Goal: Ask a question

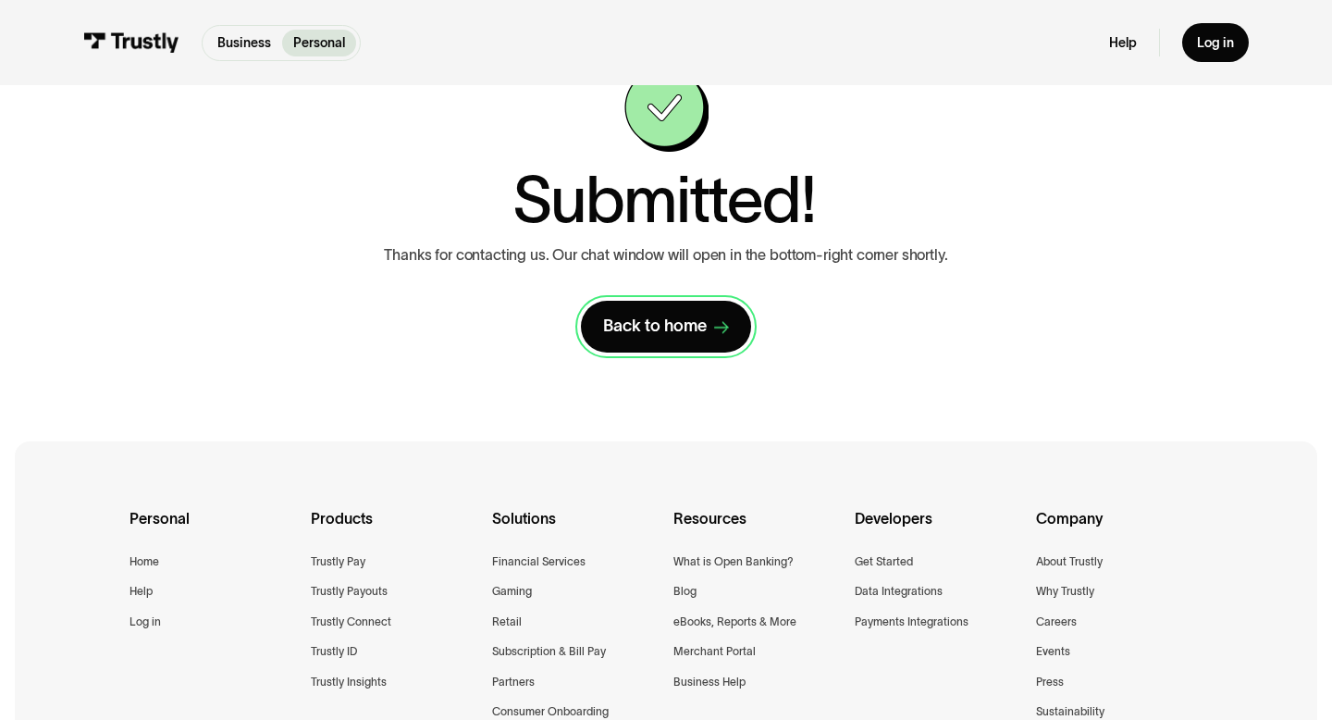
click at [702, 341] on link "Back to home" at bounding box center [666, 326] width 170 height 51
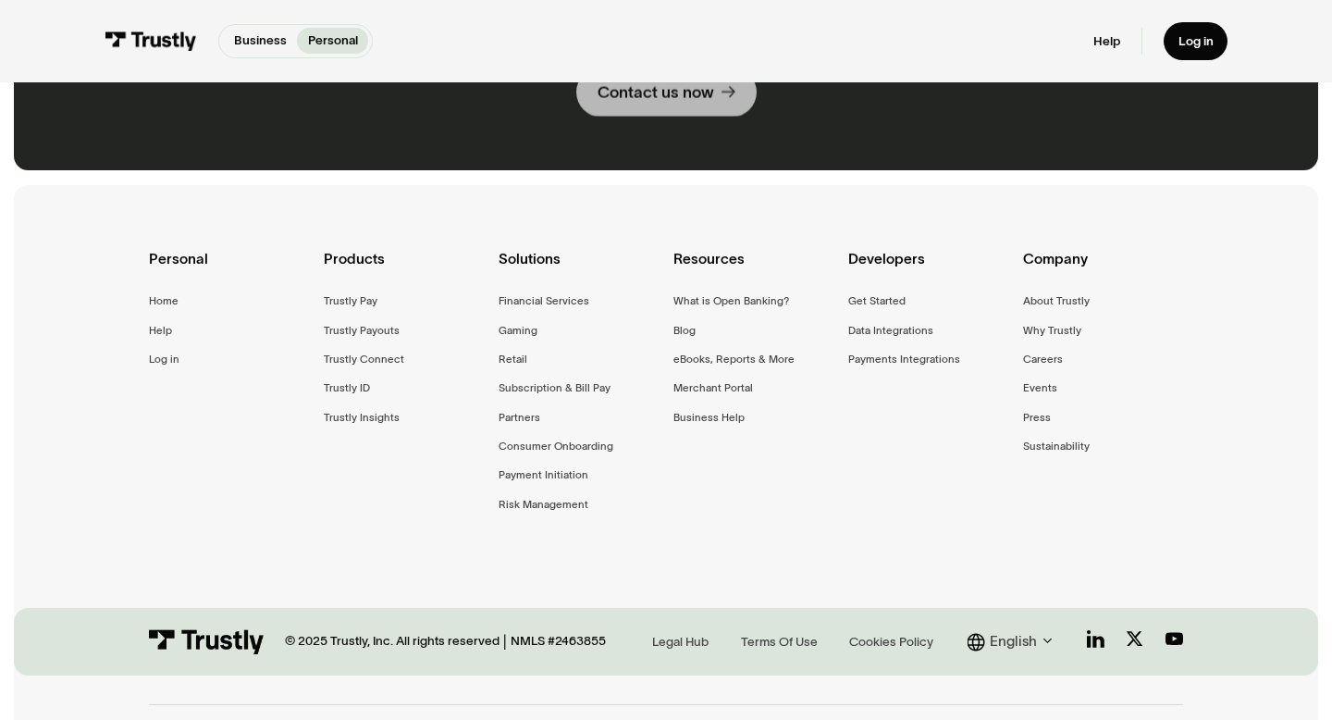
scroll to position [1356, 0]
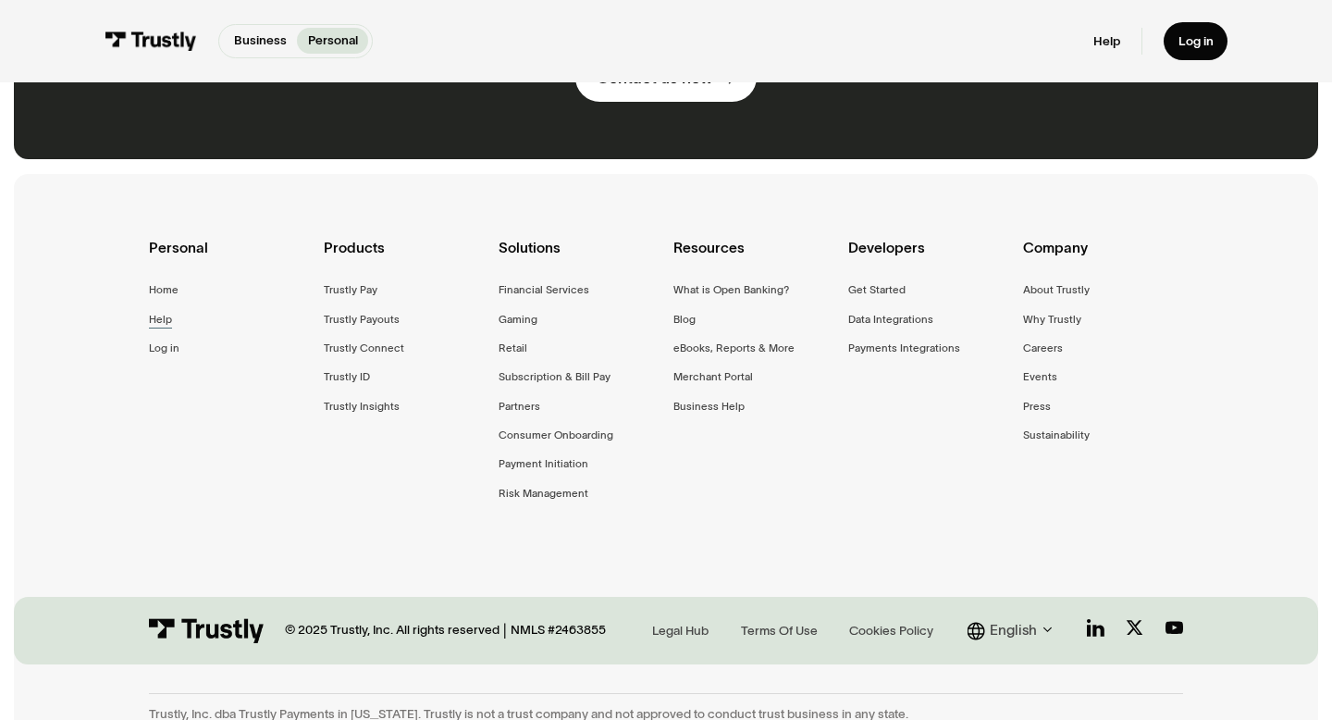
click at [165, 310] on div "Help" at bounding box center [160, 319] width 23 height 19
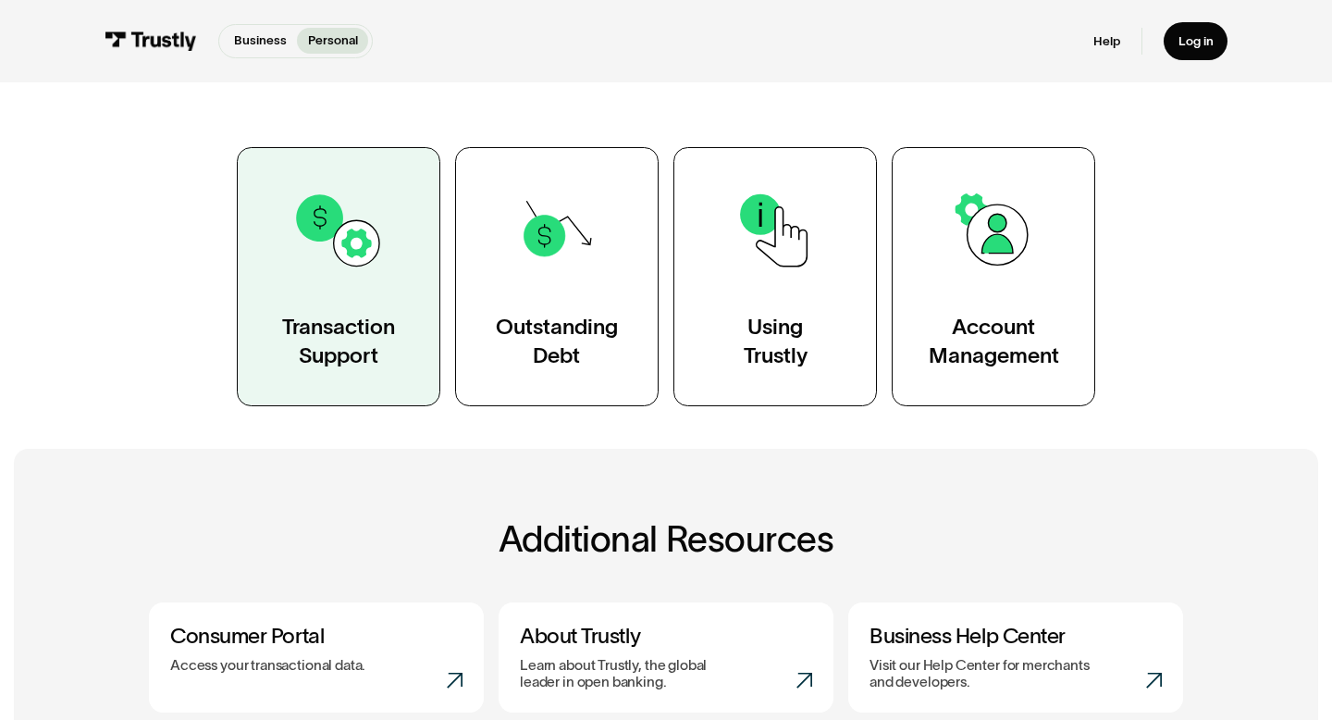
scroll to position [319, 0]
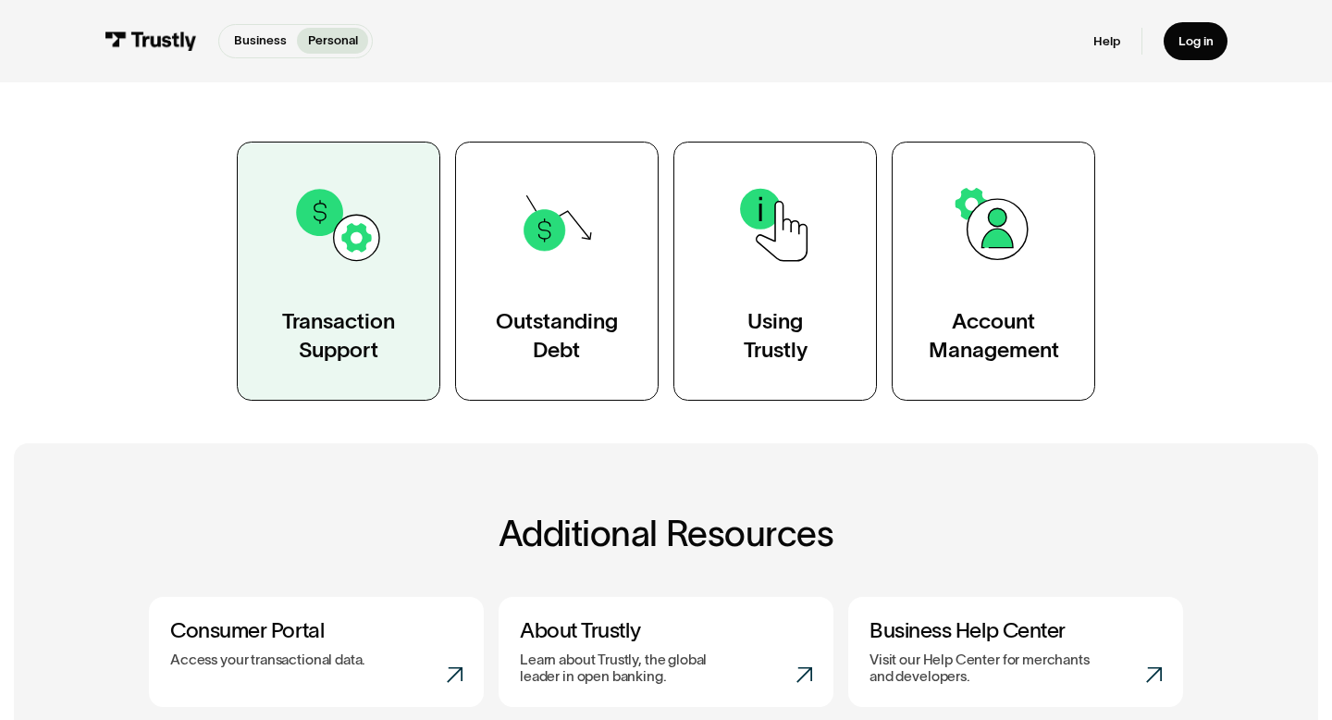
click at [364, 299] on link "Transaction Support" at bounding box center [339, 271] width 204 height 259
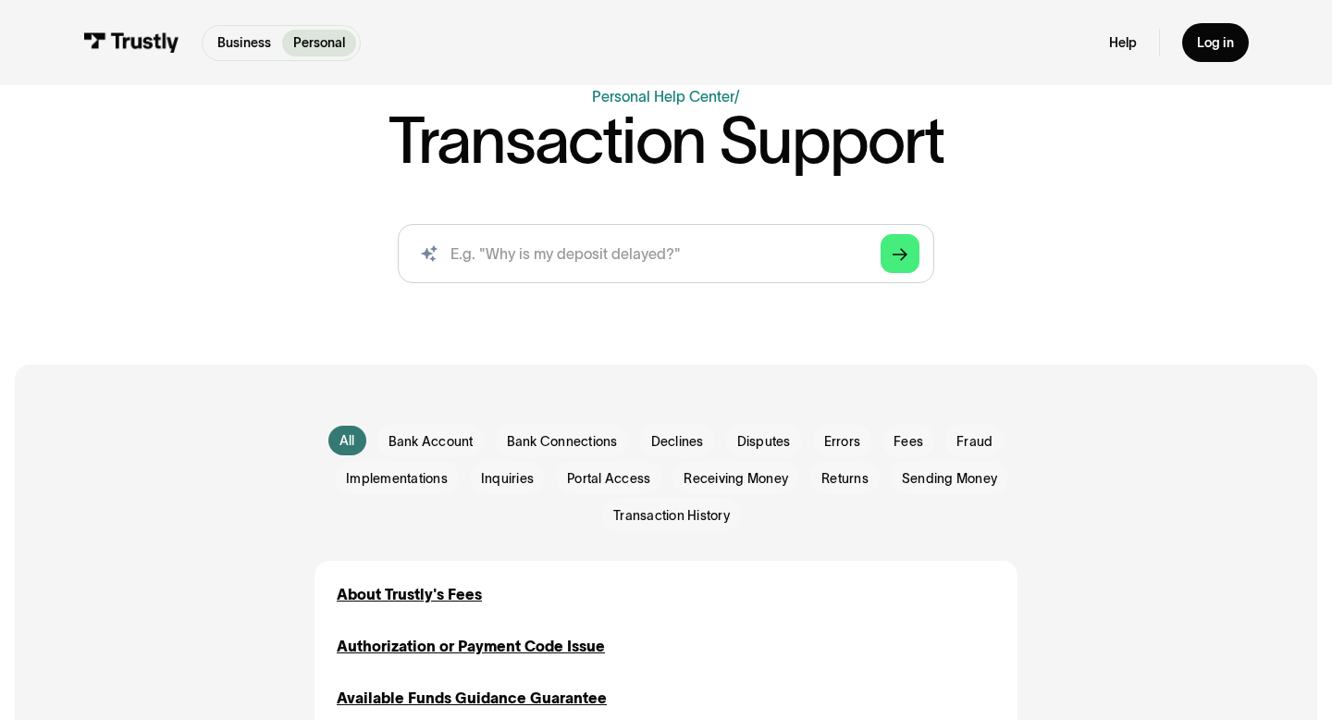
scroll to position [172, 0]
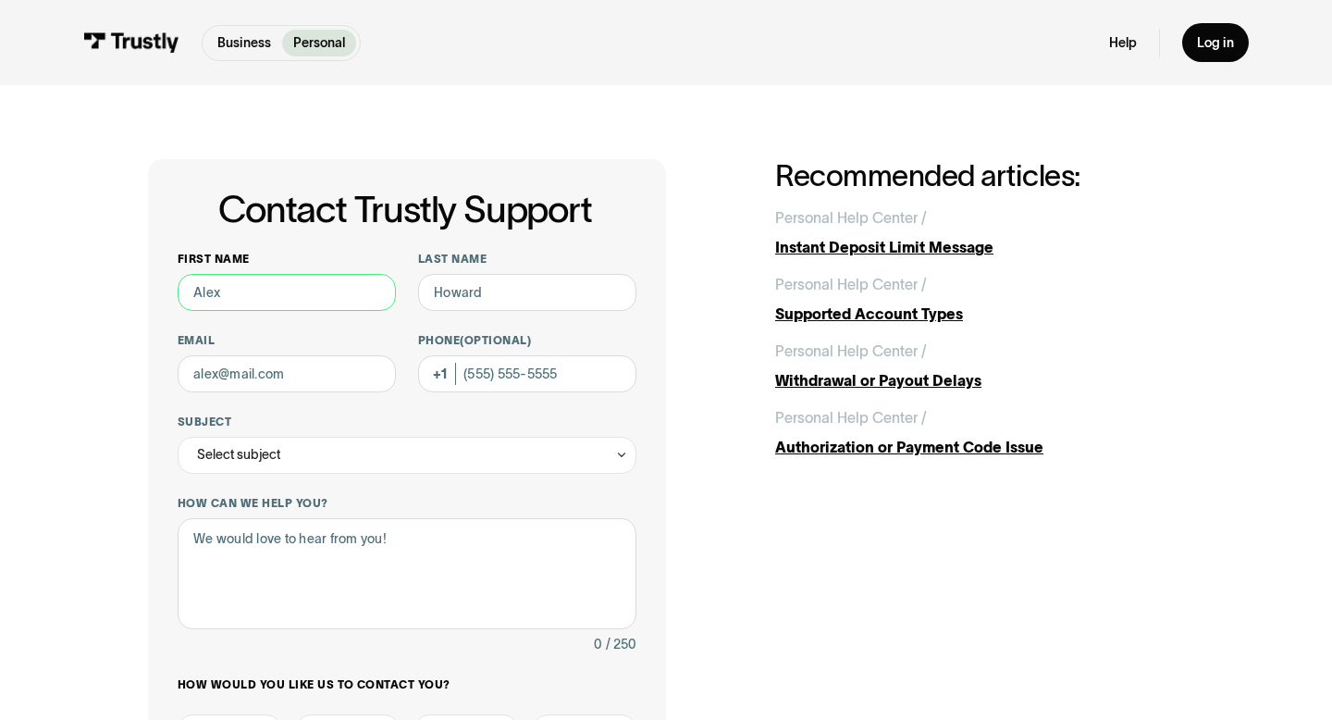
click at [294, 310] on input "First name" at bounding box center [287, 292] width 218 height 37
type input "myles"
type input "smith"
click at [406, 455] on div "Select subject" at bounding box center [407, 455] width 459 height 37
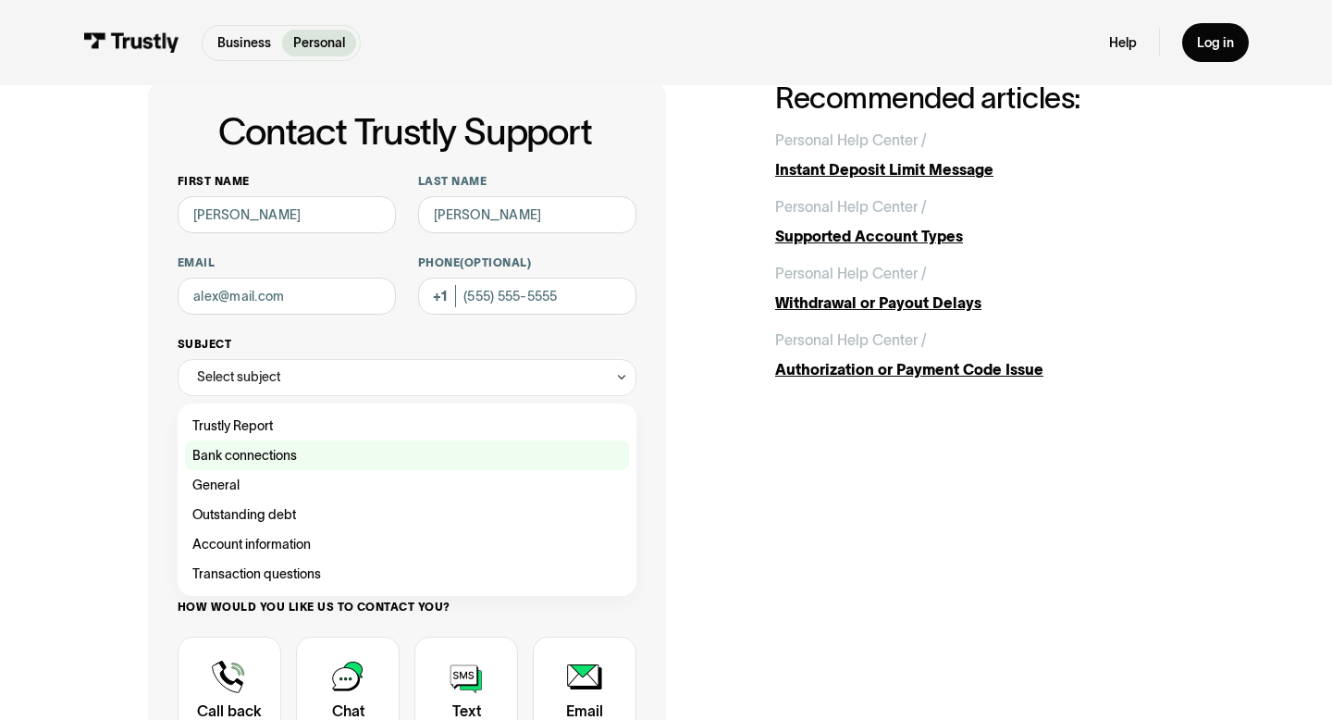
scroll to position [82, 0]
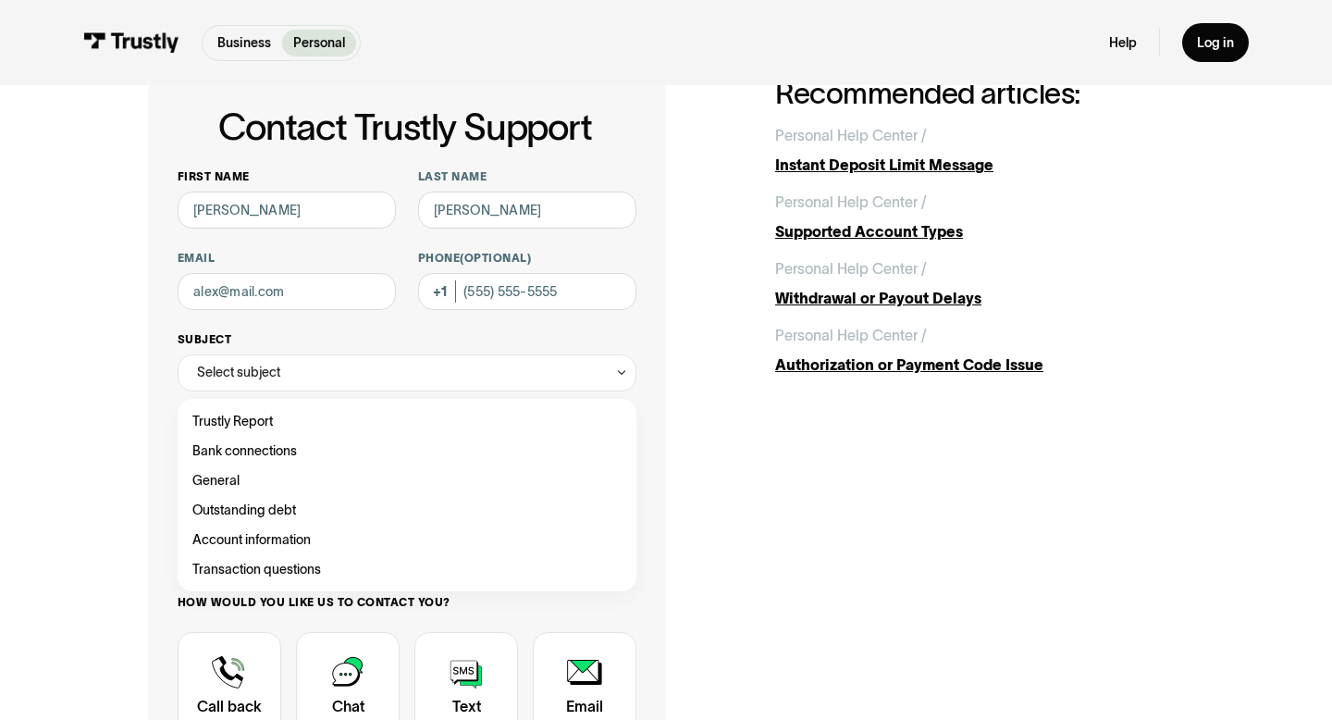
click at [347, 361] on div "Select subject" at bounding box center [407, 372] width 459 height 37
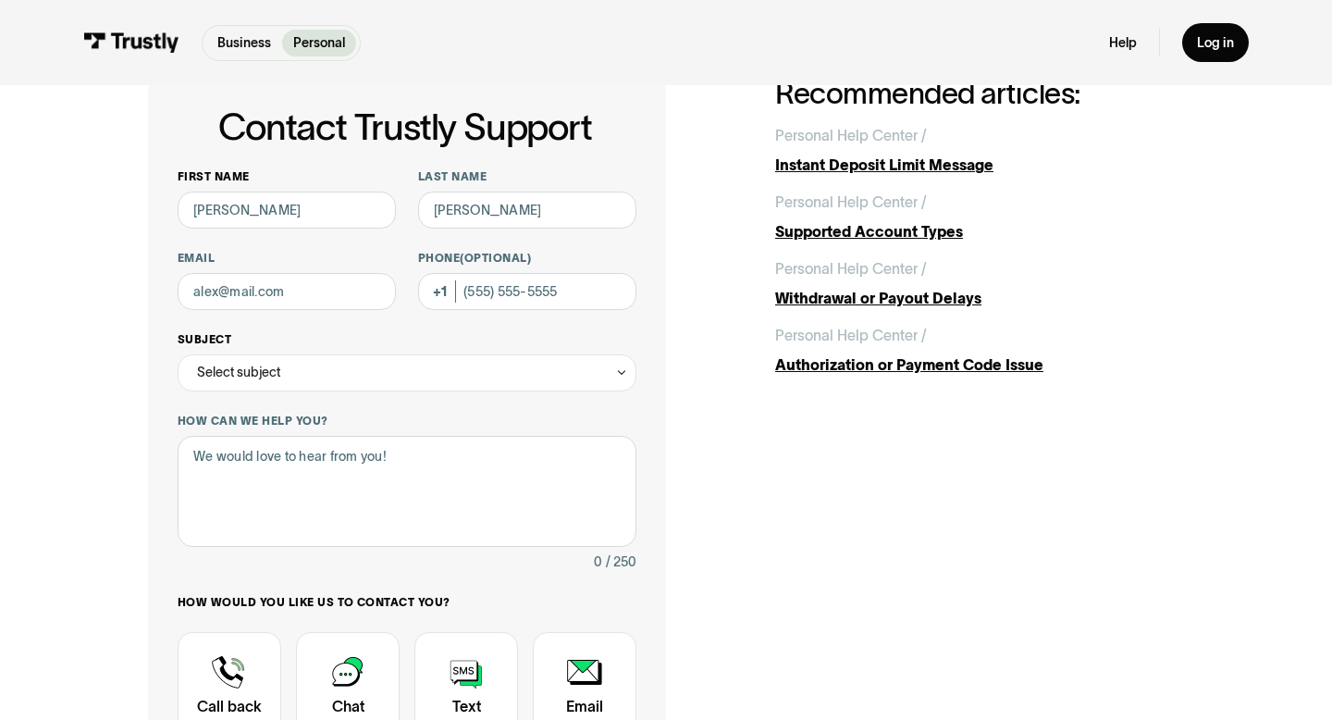
click at [419, 370] on div "Select subject" at bounding box center [407, 372] width 459 height 37
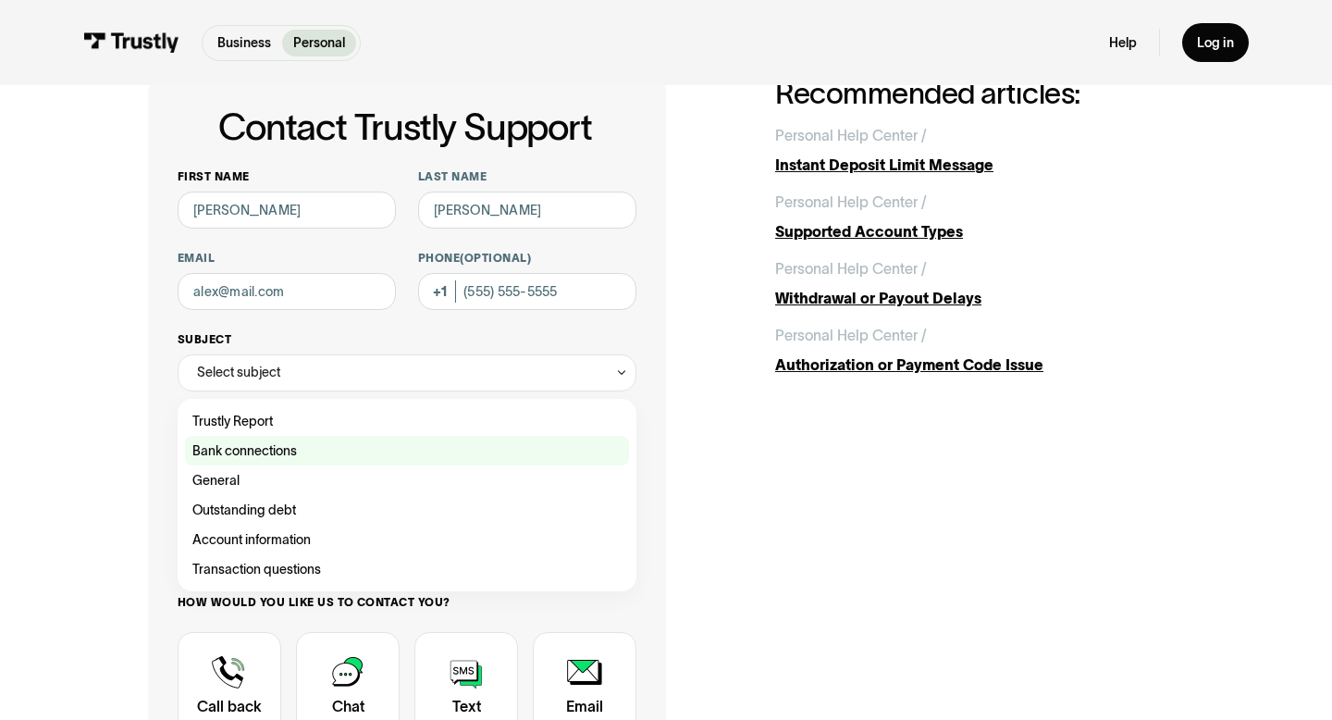
click at [380, 450] on div "Contact Trustly Support" at bounding box center [407, 451] width 444 height 30
type input "**********"
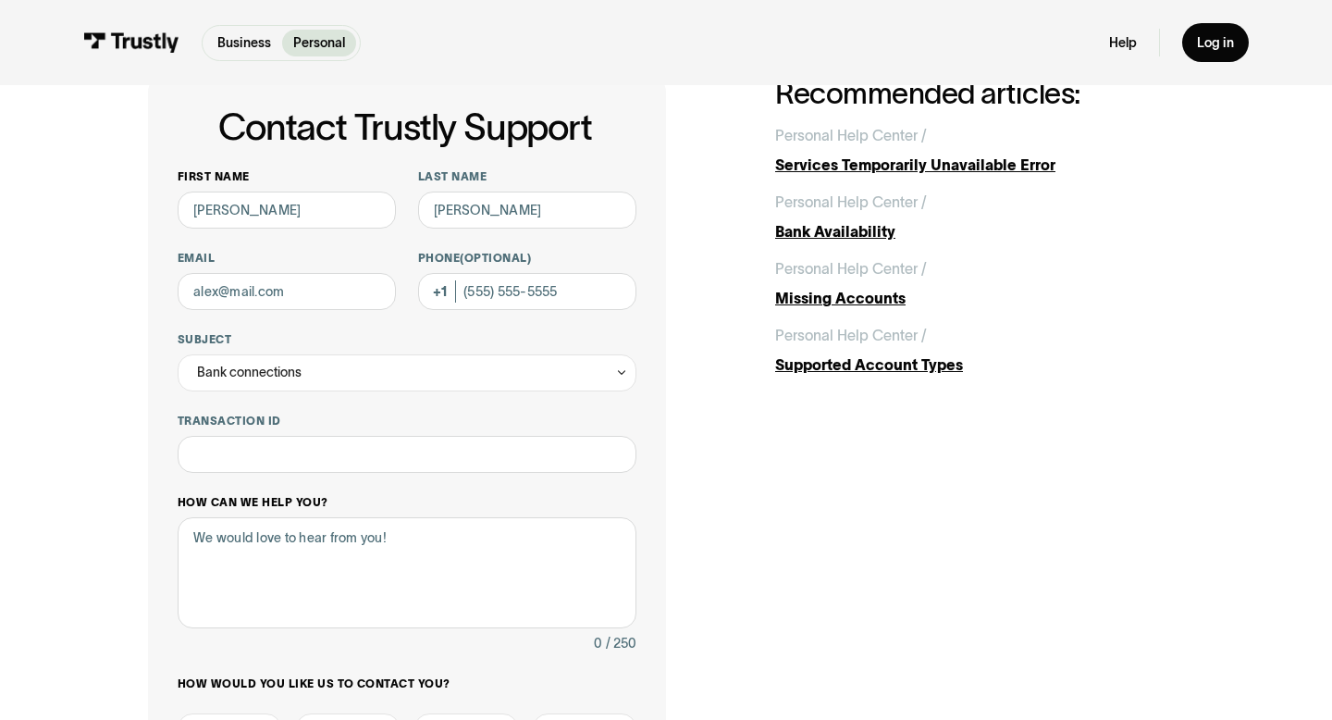
click at [340, 497] on label "How can we help you?" at bounding box center [407, 502] width 459 height 15
click at [340, 517] on textarea "How can we help you?" at bounding box center [407, 572] width 459 height 111
click at [340, 539] on textarea "How can we help you?" at bounding box center [407, 572] width 459 height 111
click at [340, 538] on textarea "How can we help you?" at bounding box center [407, 572] width 459 height 111
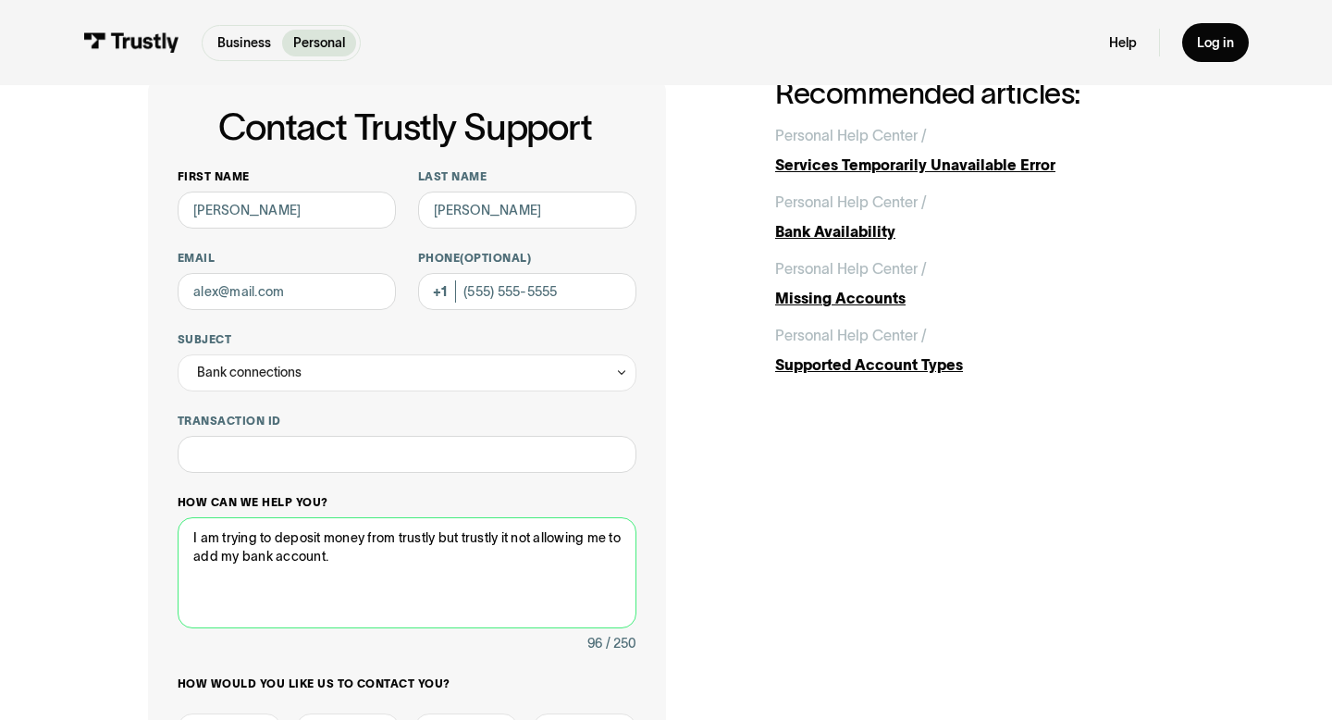
scroll to position [264, 0]
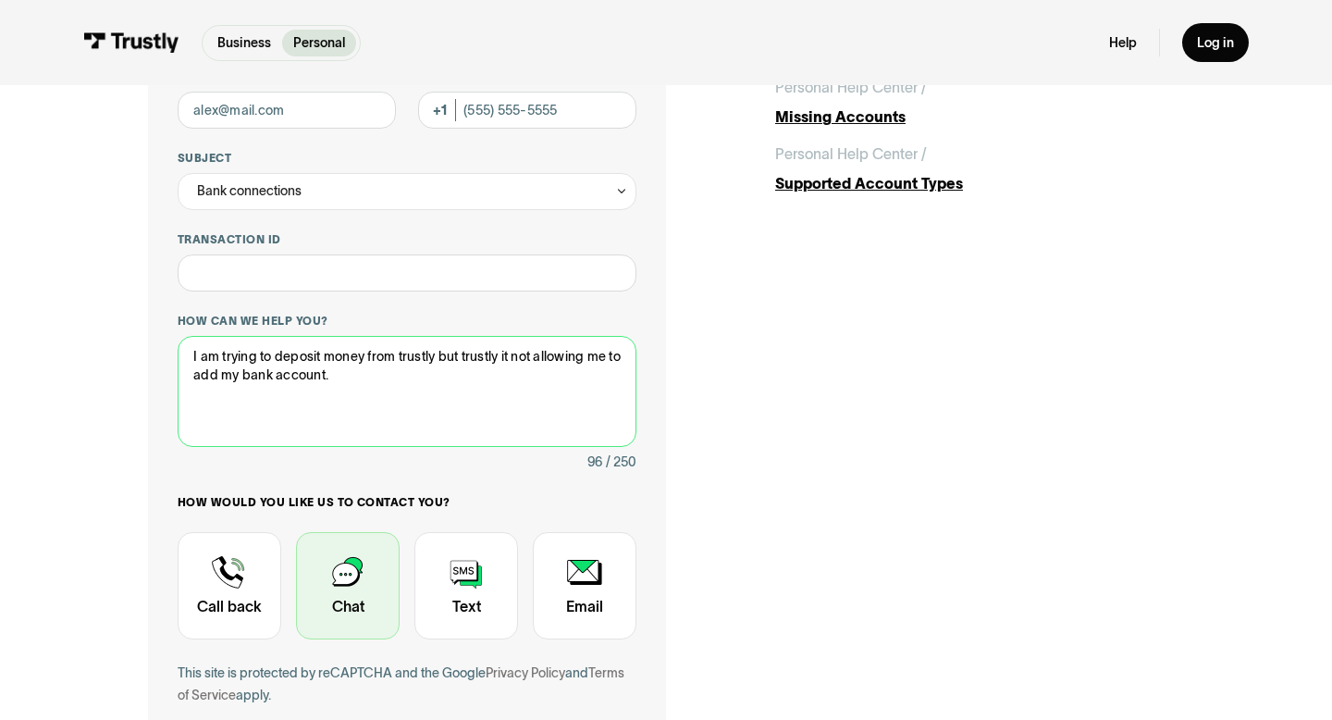
type textarea "I am trying to deposit money from trustly but trustly it not allowing me to add…"
click at [335, 577] on div "Contact Trustly Support" at bounding box center [348, 585] width 104 height 107
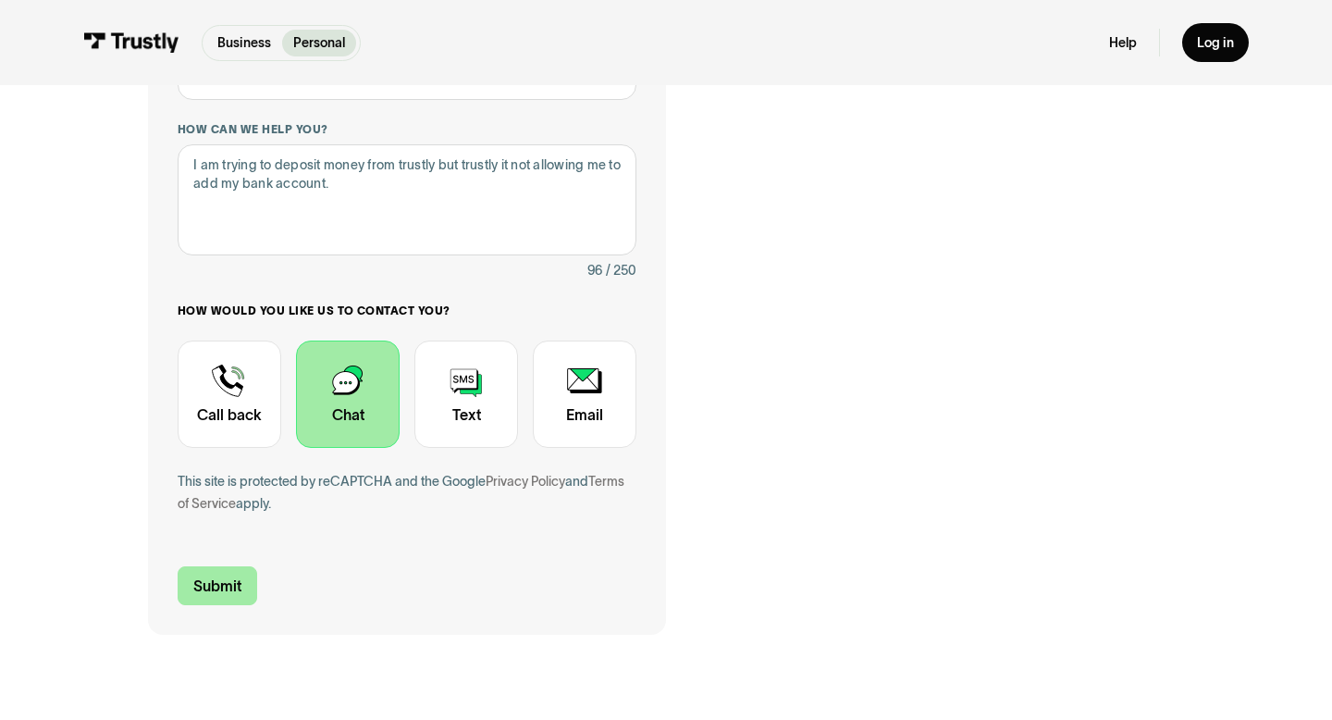
click at [230, 572] on input "Submit" at bounding box center [218, 585] width 80 height 39
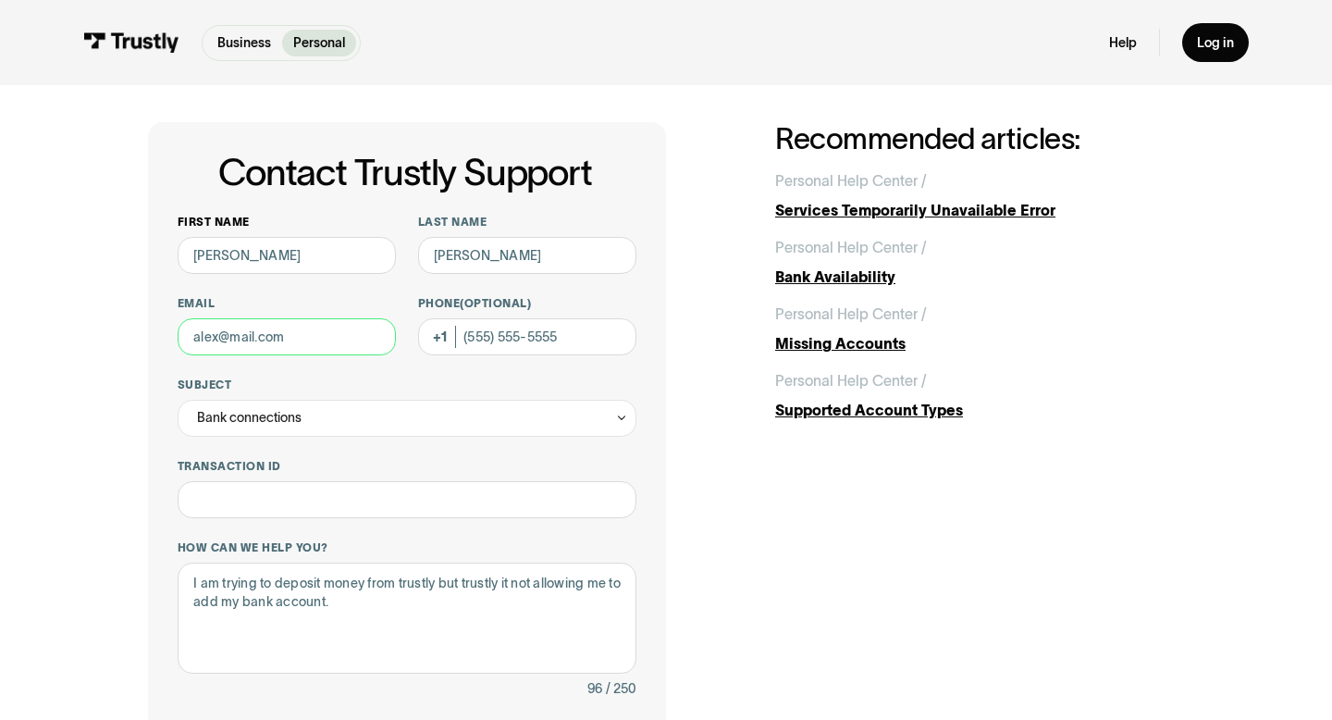
scroll to position [36, 0]
type input "smithmyles7@gmail.com"
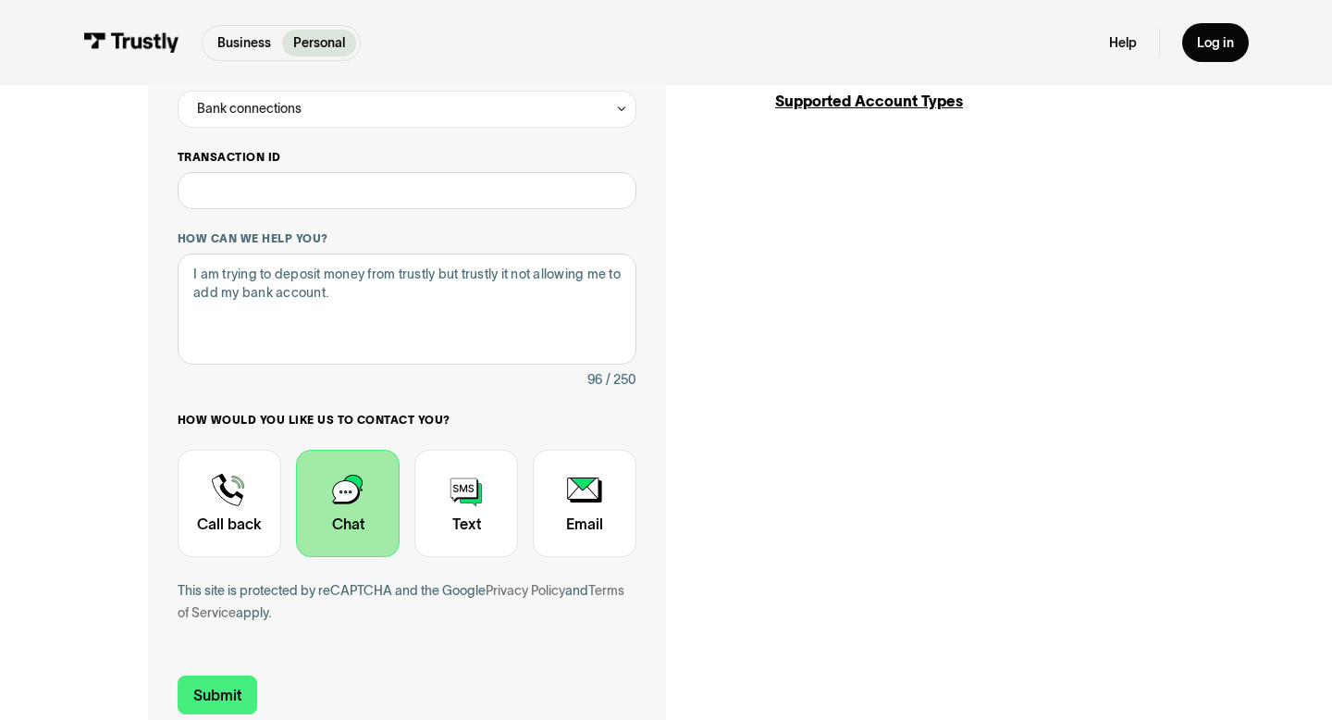
scroll to position [406, 0]
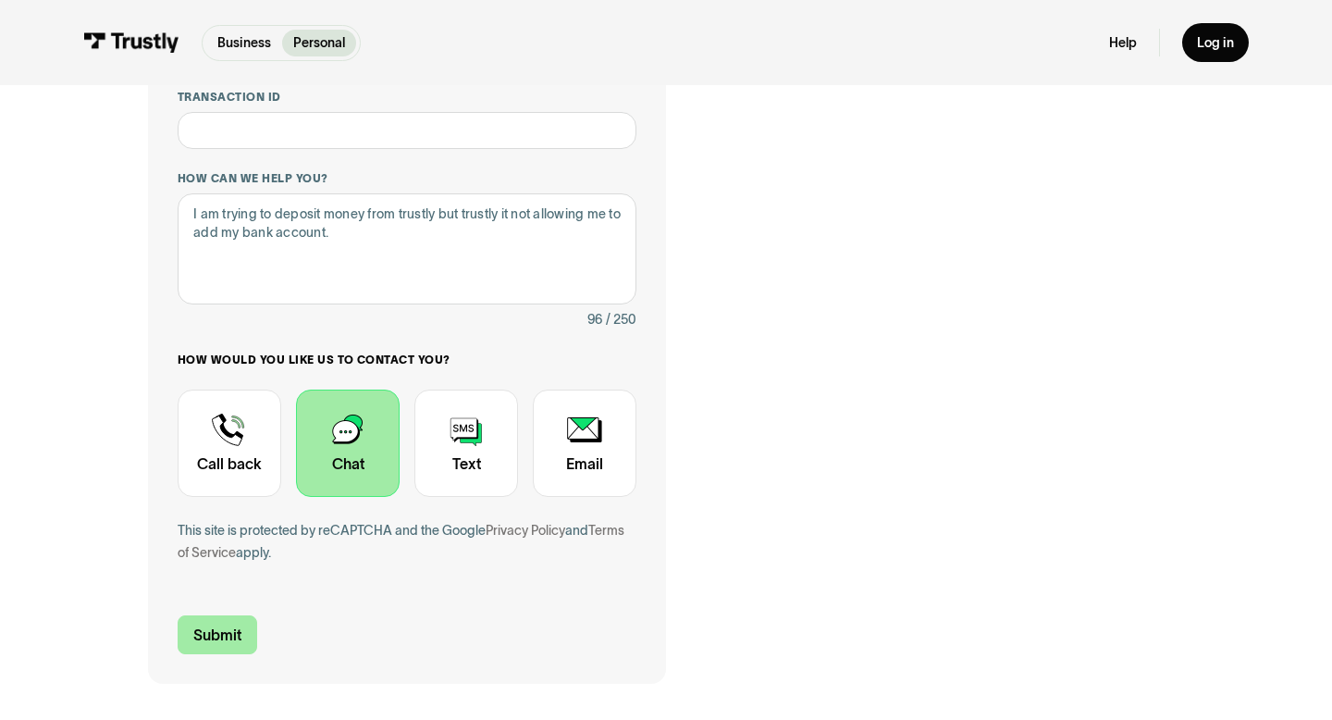
click at [219, 630] on input "Submit" at bounding box center [218, 634] width 80 height 39
click at [221, 634] on input "Submit" at bounding box center [218, 634] width 80 height 39
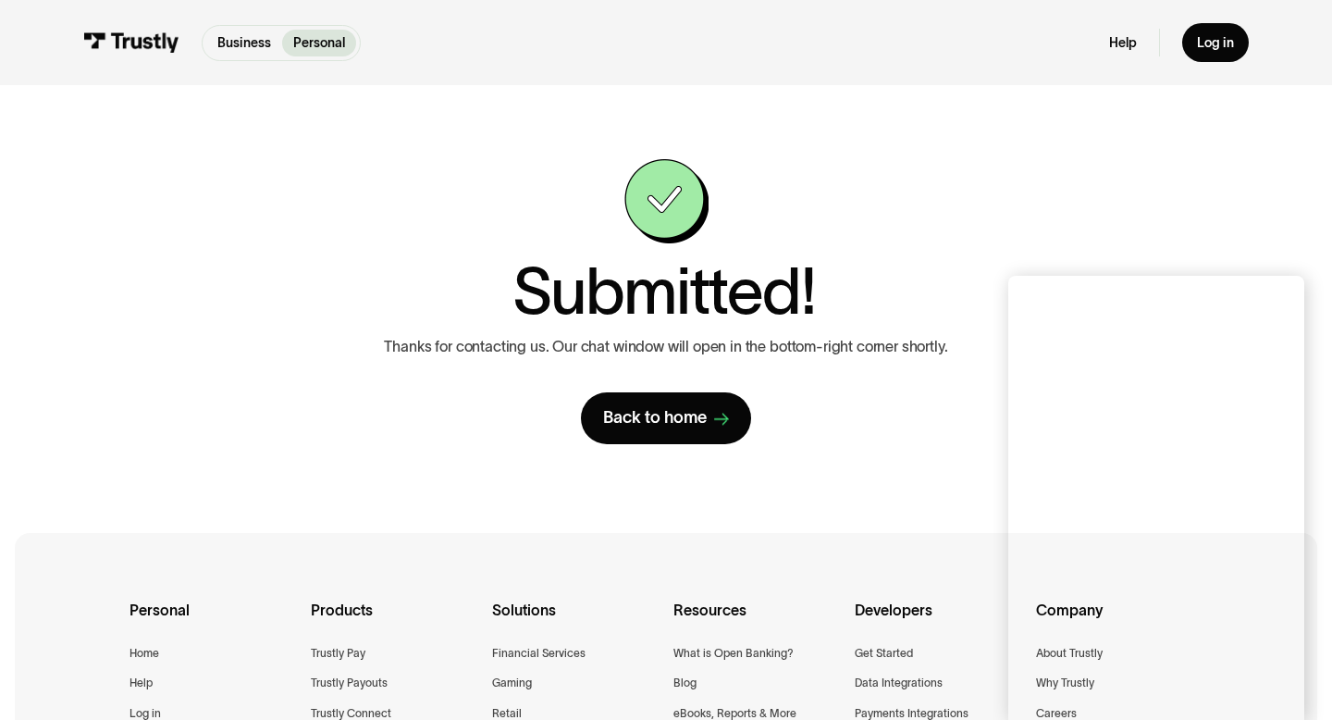
scroll to position [19, 0]
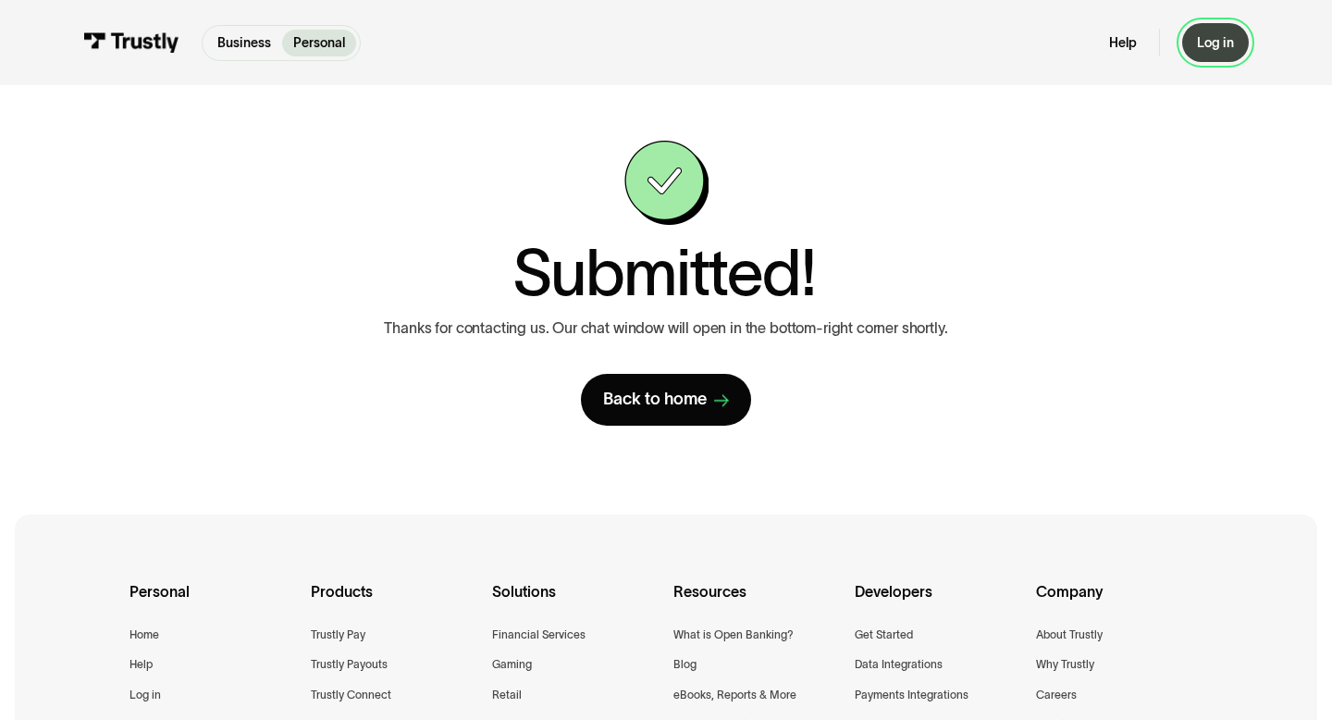
click at [1241, 47] on link "Log in" at bounding box center [1215, 42] width 67 height 39
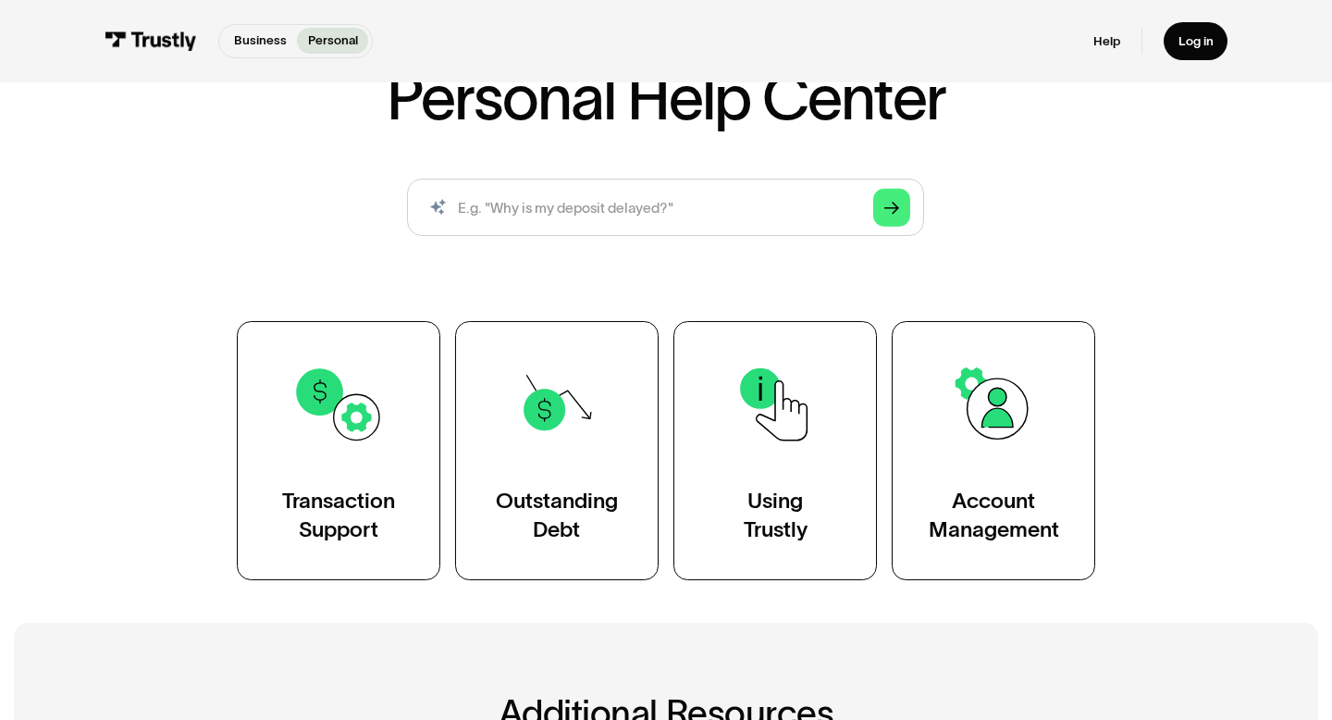
scroll to position [146, 0]
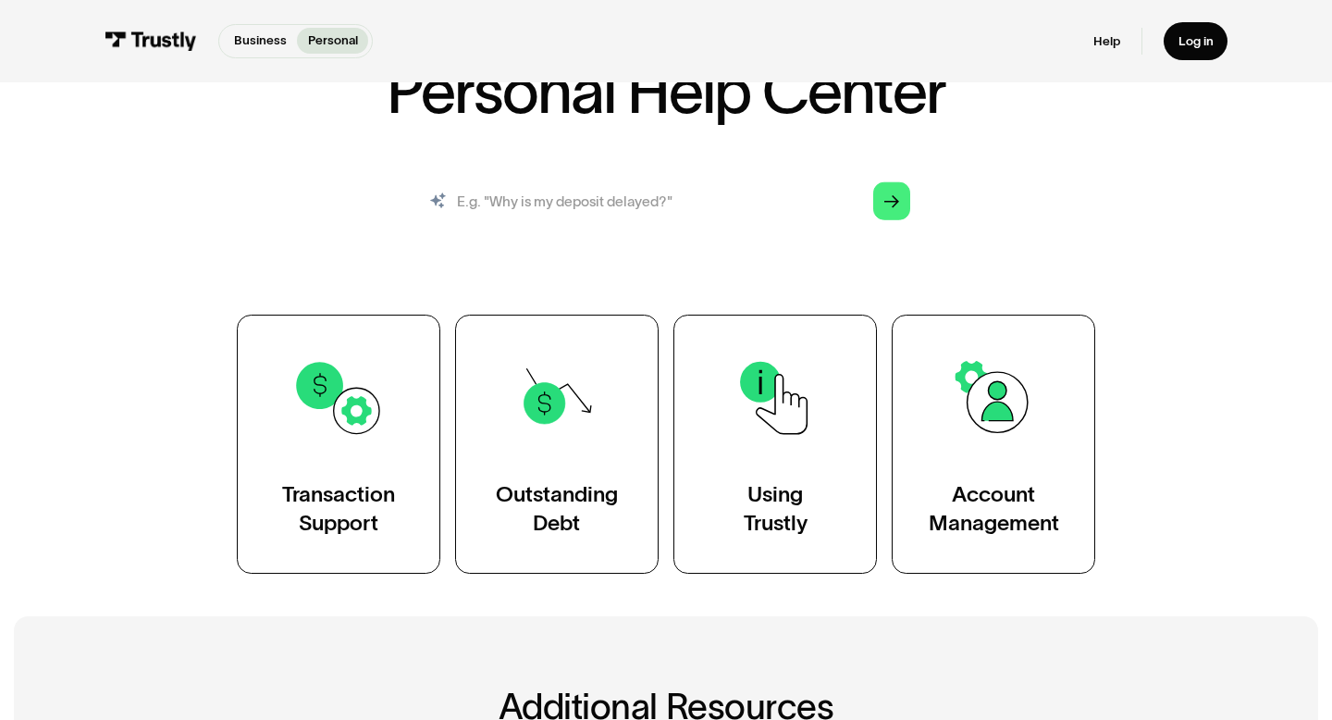
click at [598, 205] on input "search" at bounding box center [665, 200] width 517 height 57
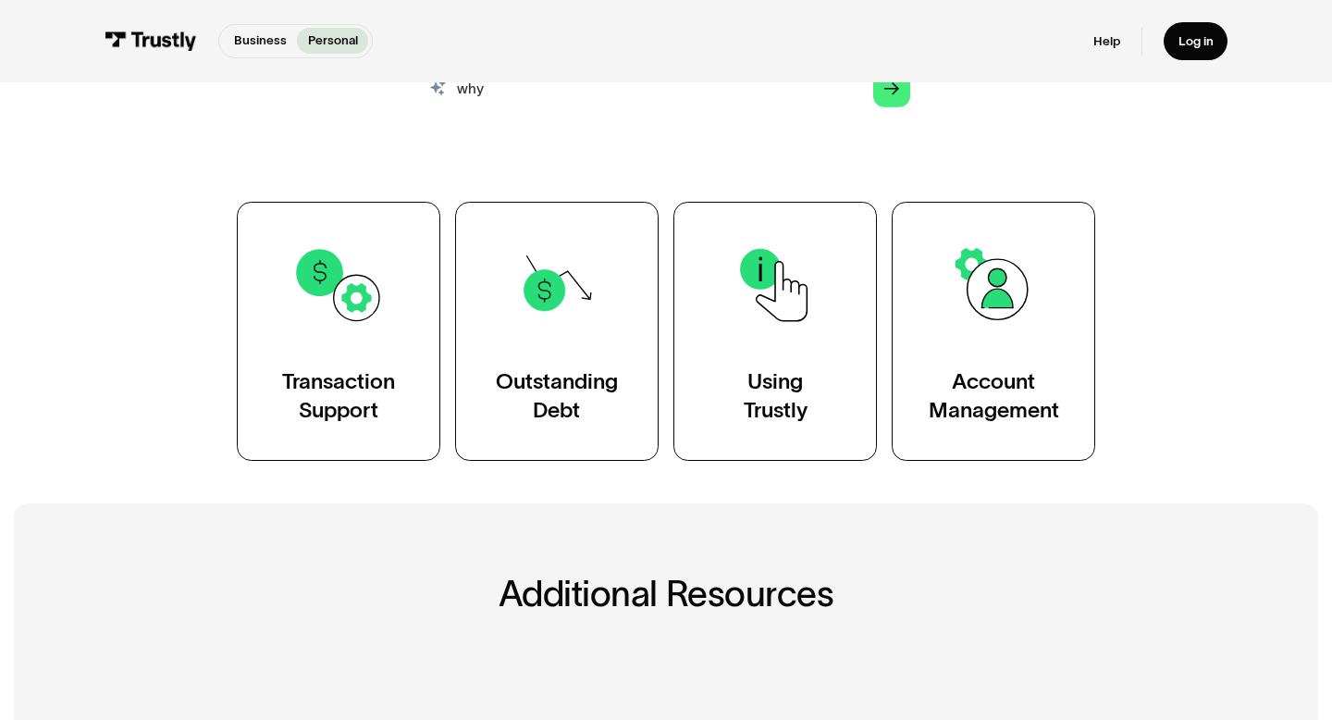
scroll to position [241, 0]
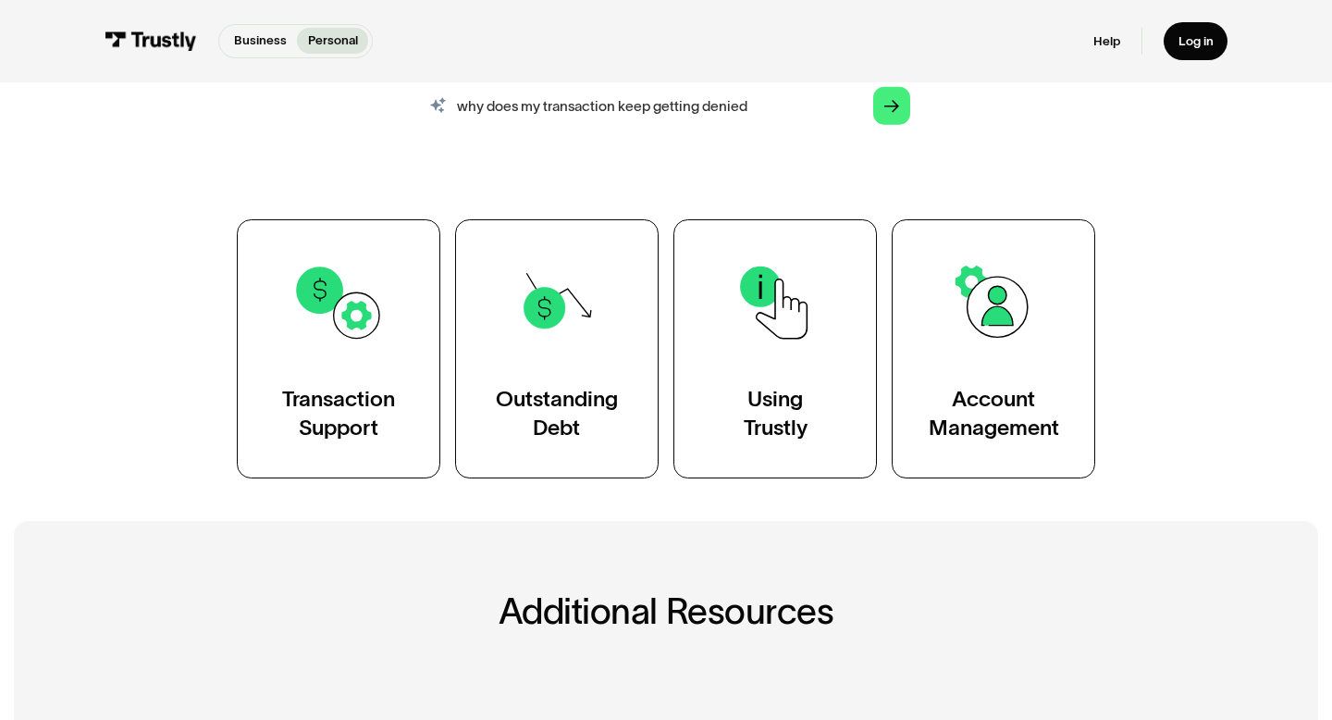
type input "why does my transaction keep getting denied"
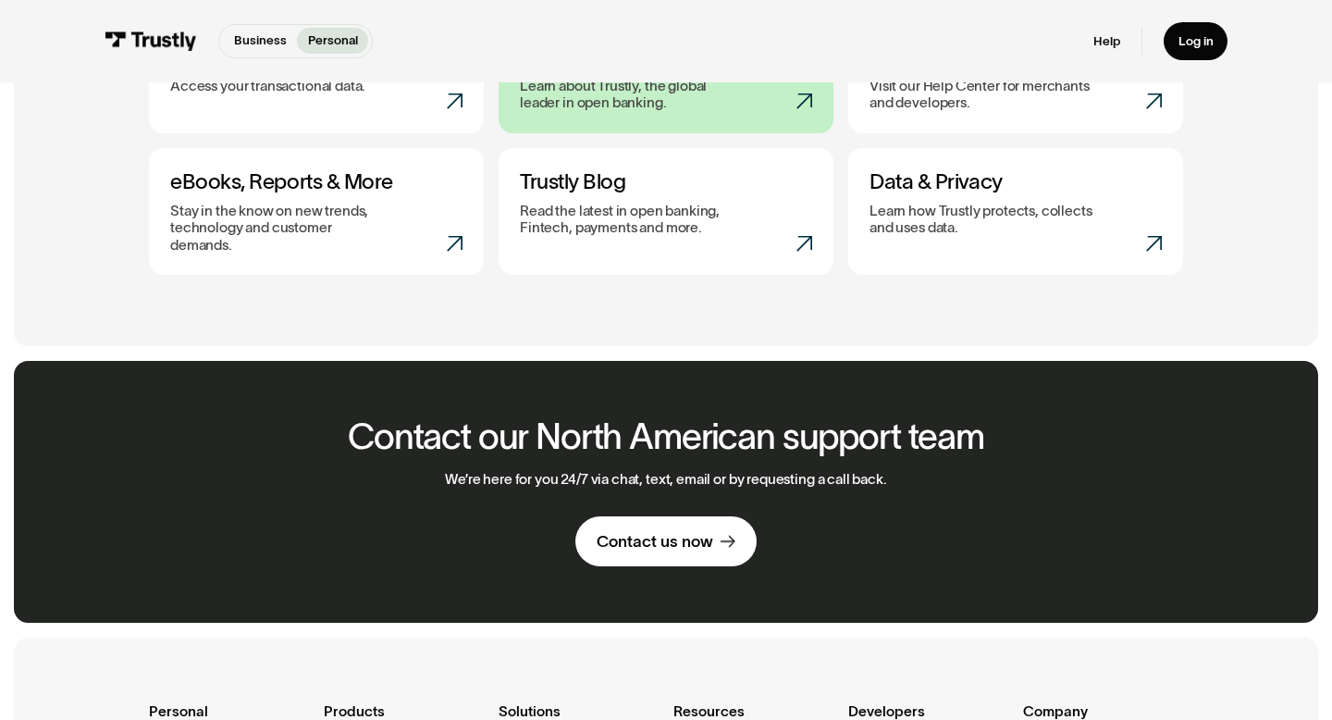
scroll to position [844, 0]
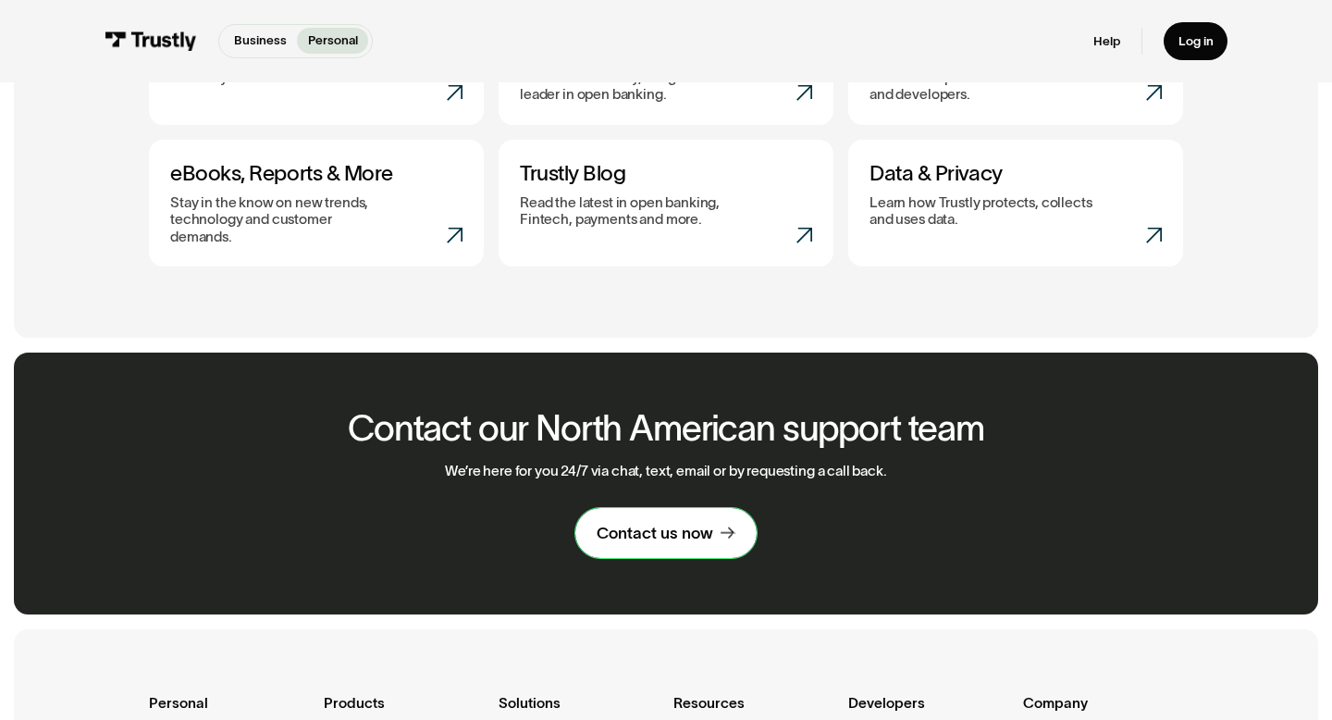
click at [728, 527] on icon at bounding box center [728, 534] width 14 height 14
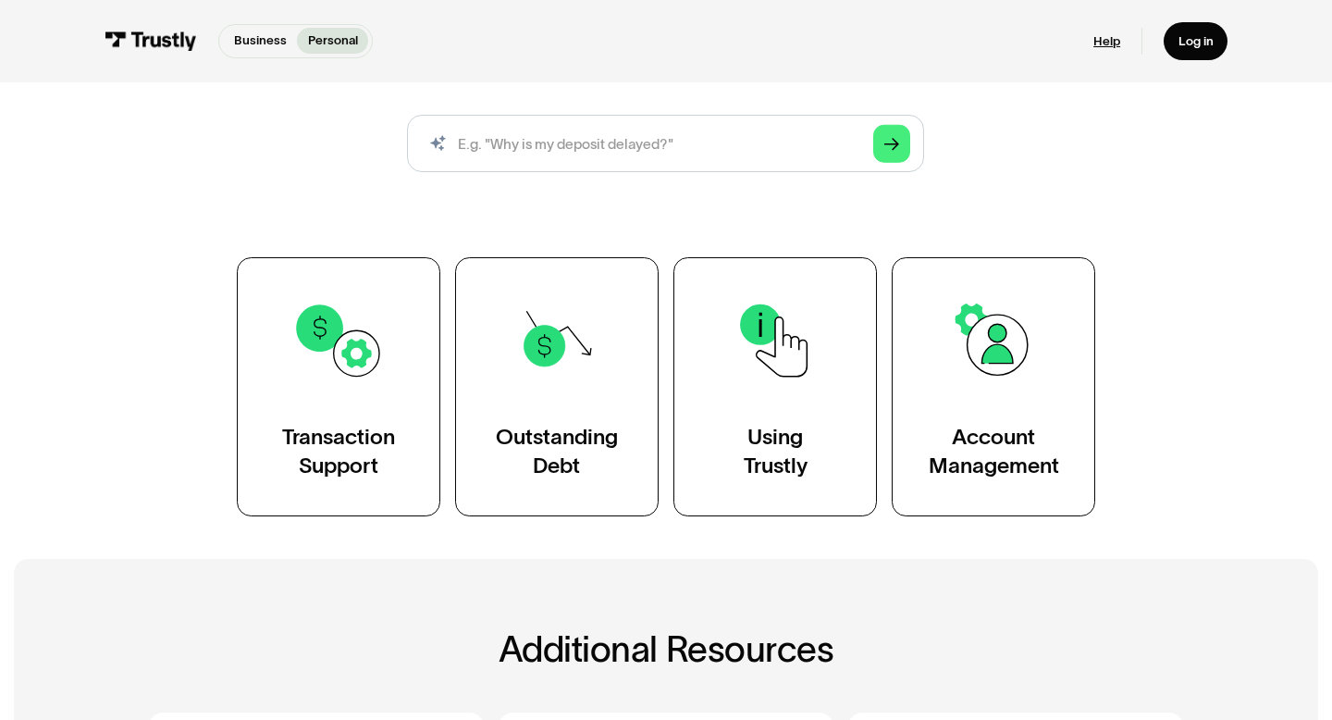
scroll to position [197, 0]
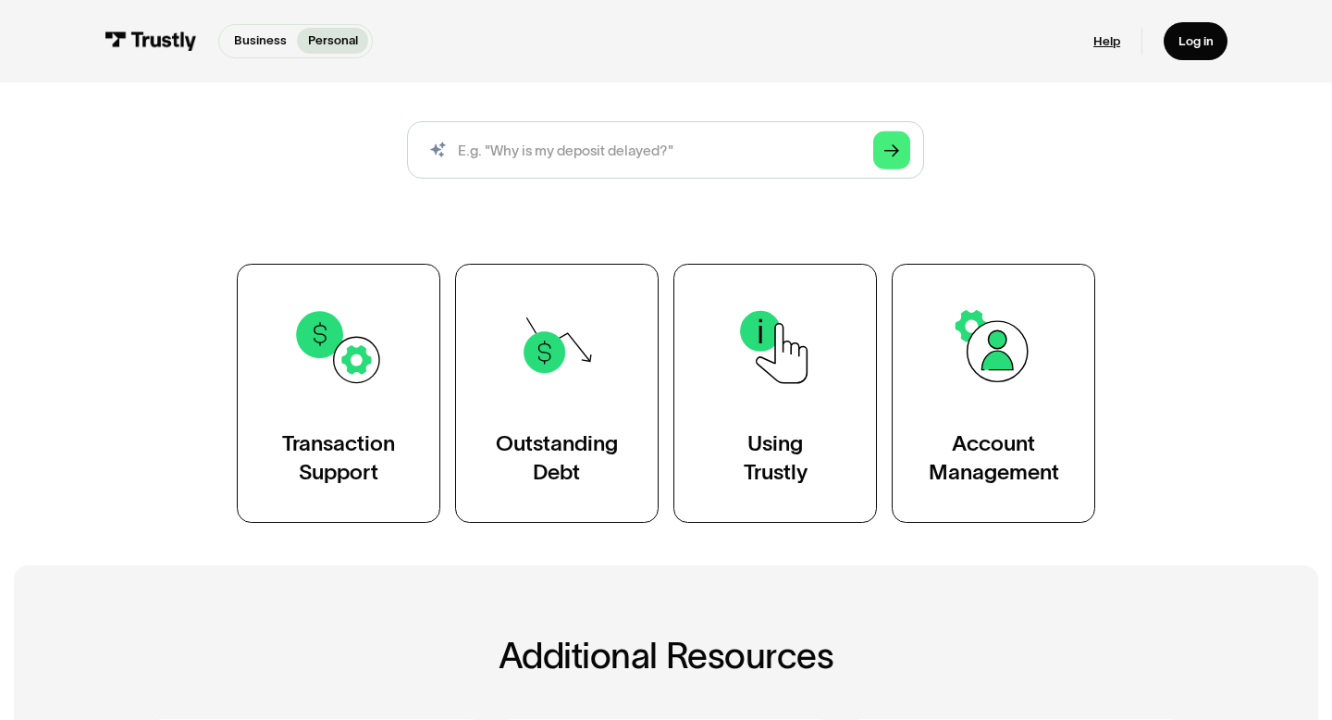
click at [1103, 41] on link "Help" at bounding box center [1106, 41] width 27 height 17
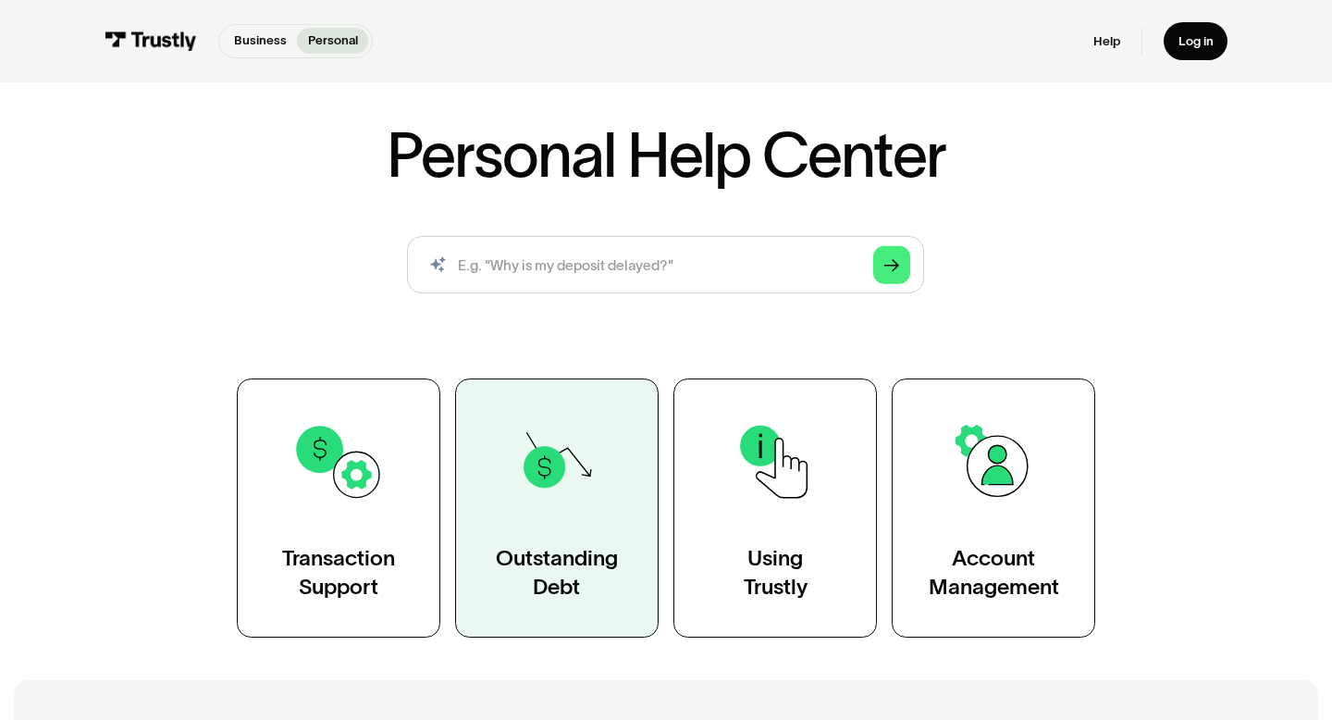
scroll to position [83, 0]
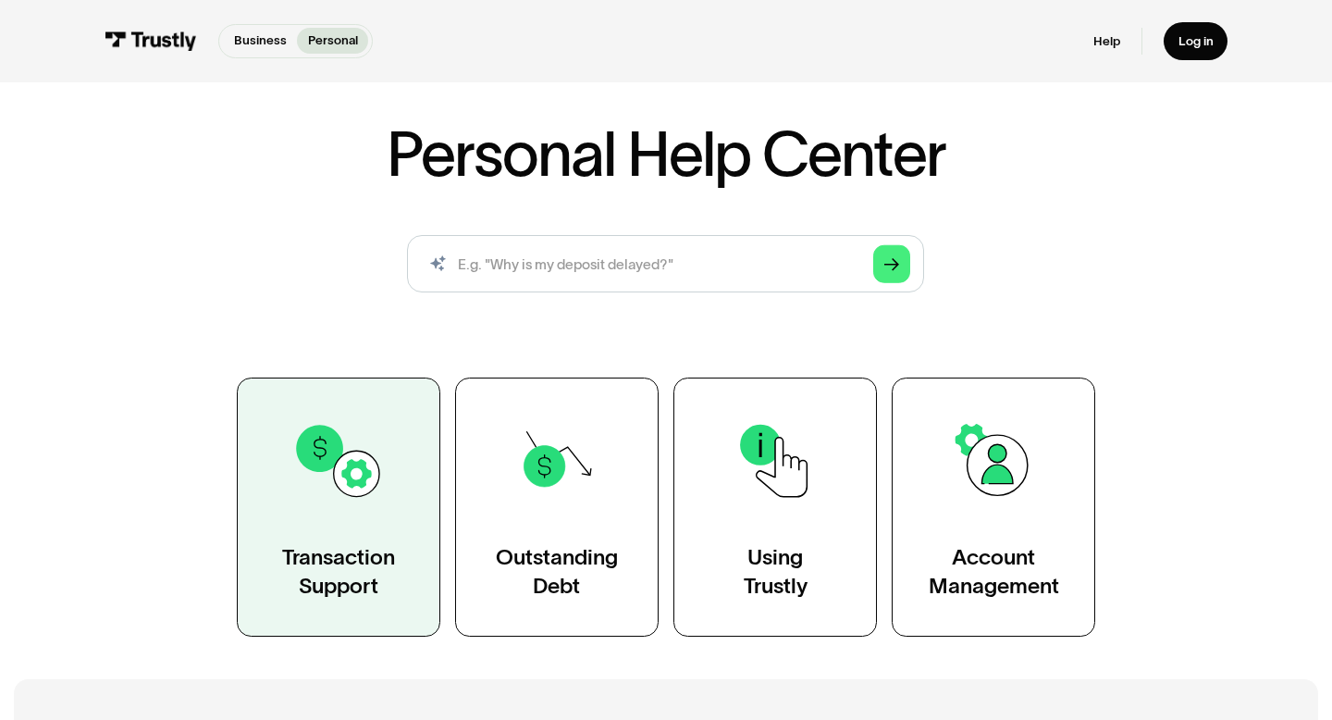
click at [342, 513] on link "Transaction Support" at bounding box center [339, 506] width 204 height 259
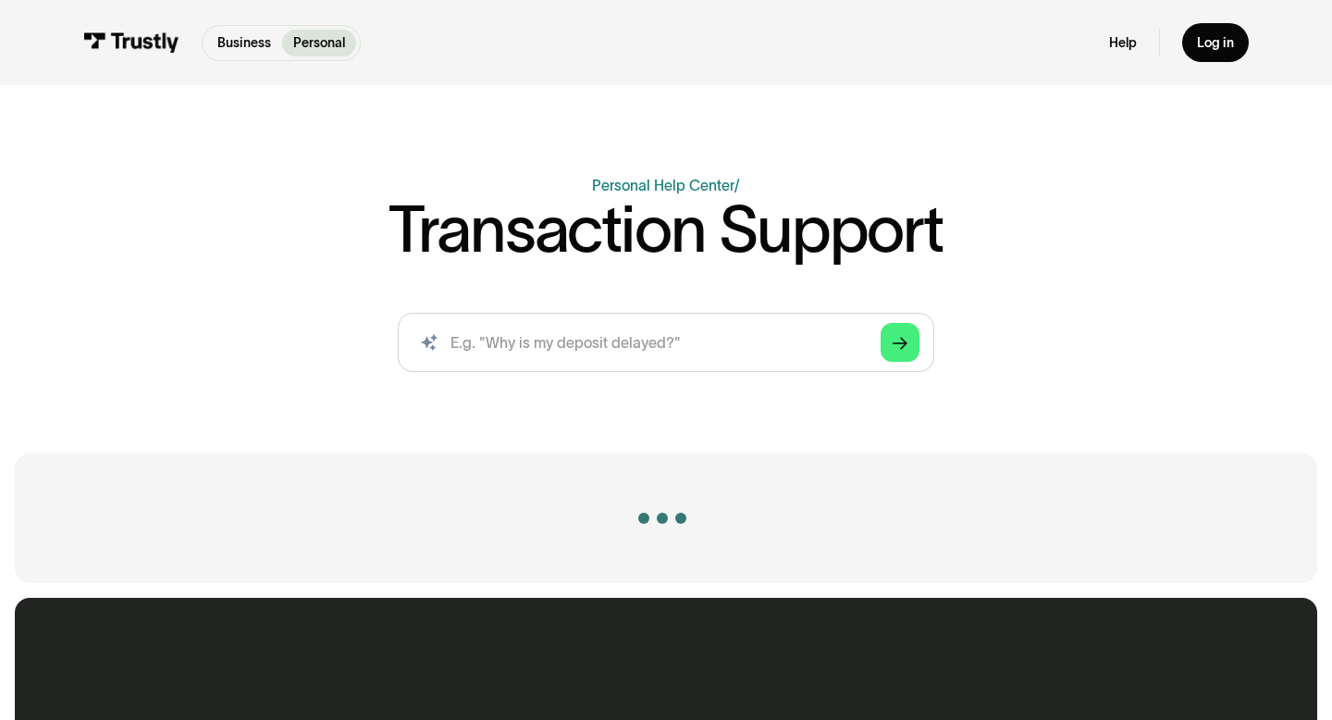
scroll to position [37, 0]
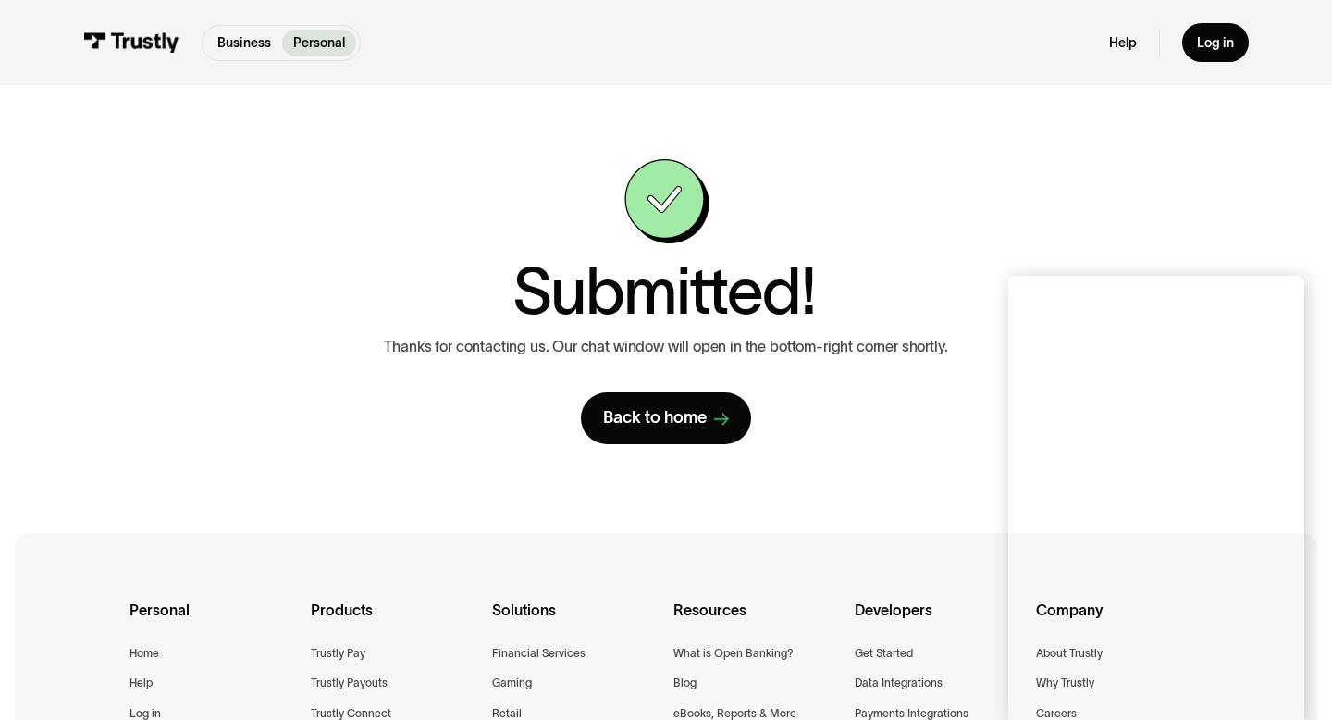
scroll to position [19, 0]
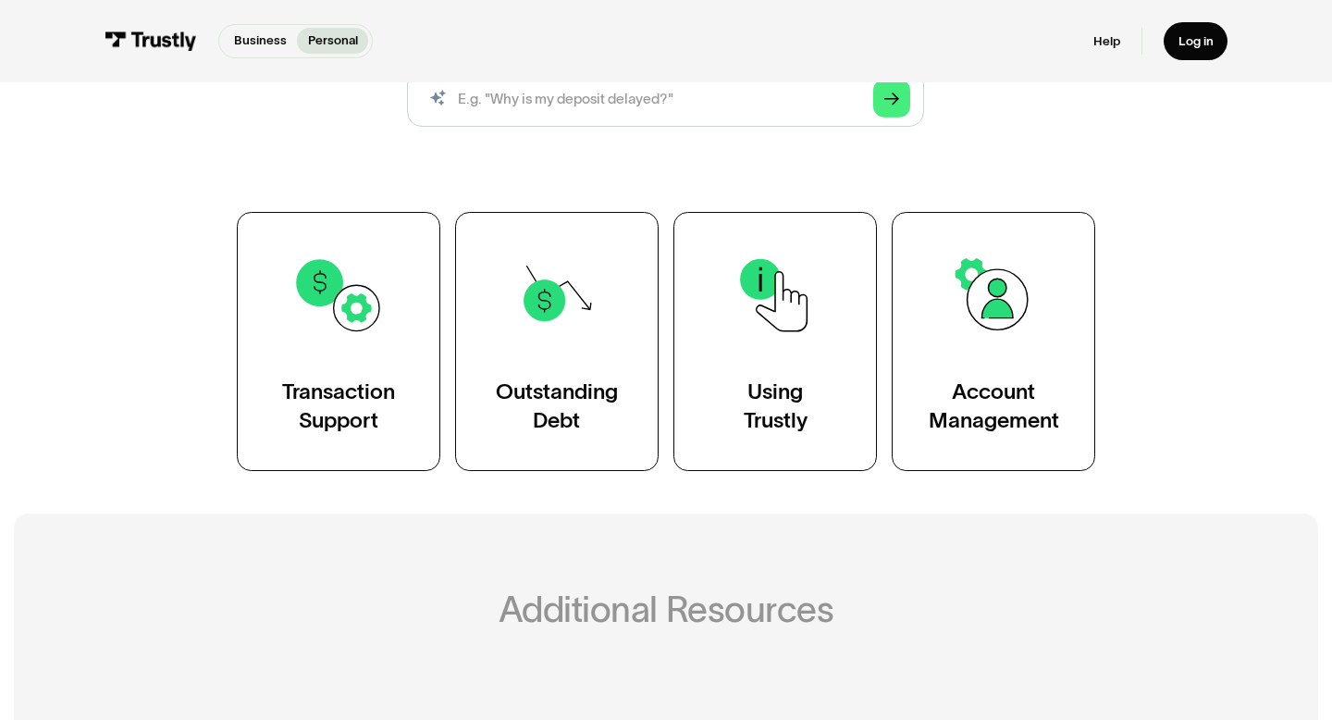
scroll to position [250, 0]
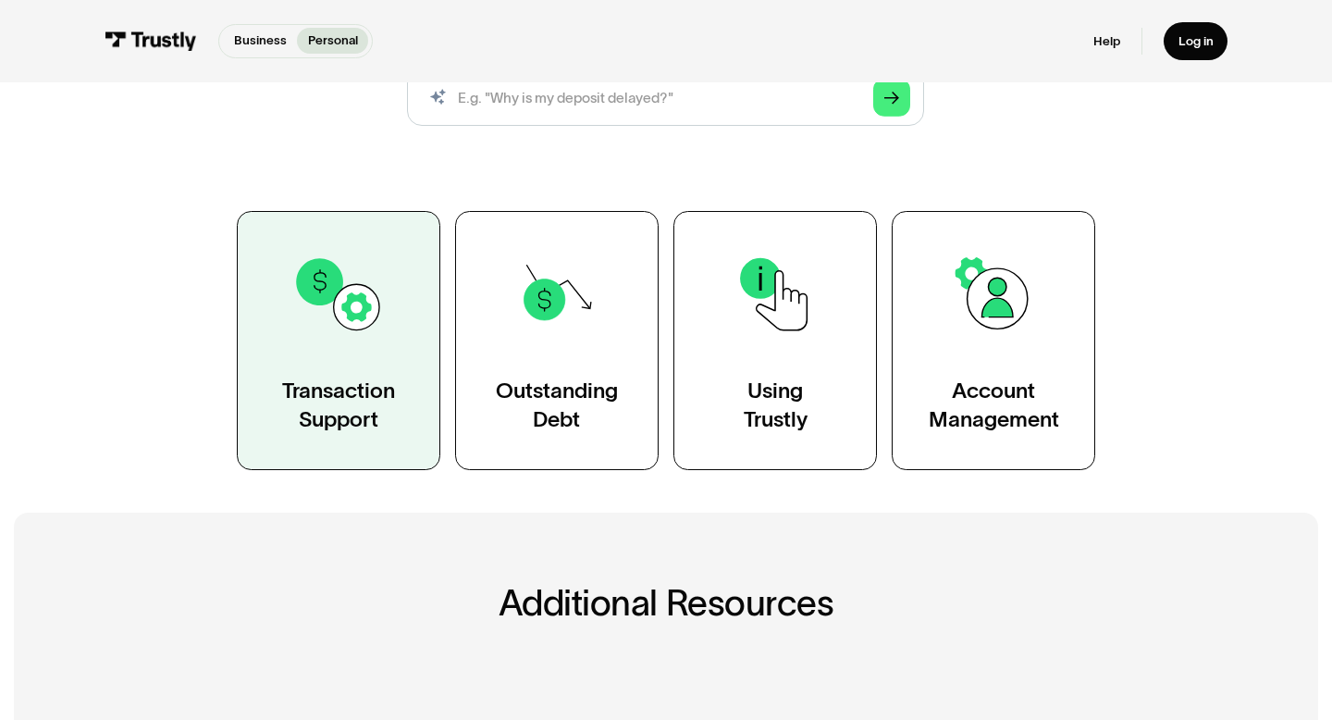
click at [349, 351] on link "Transaction Support" at bounding box center [339, 340] width 204 height 259
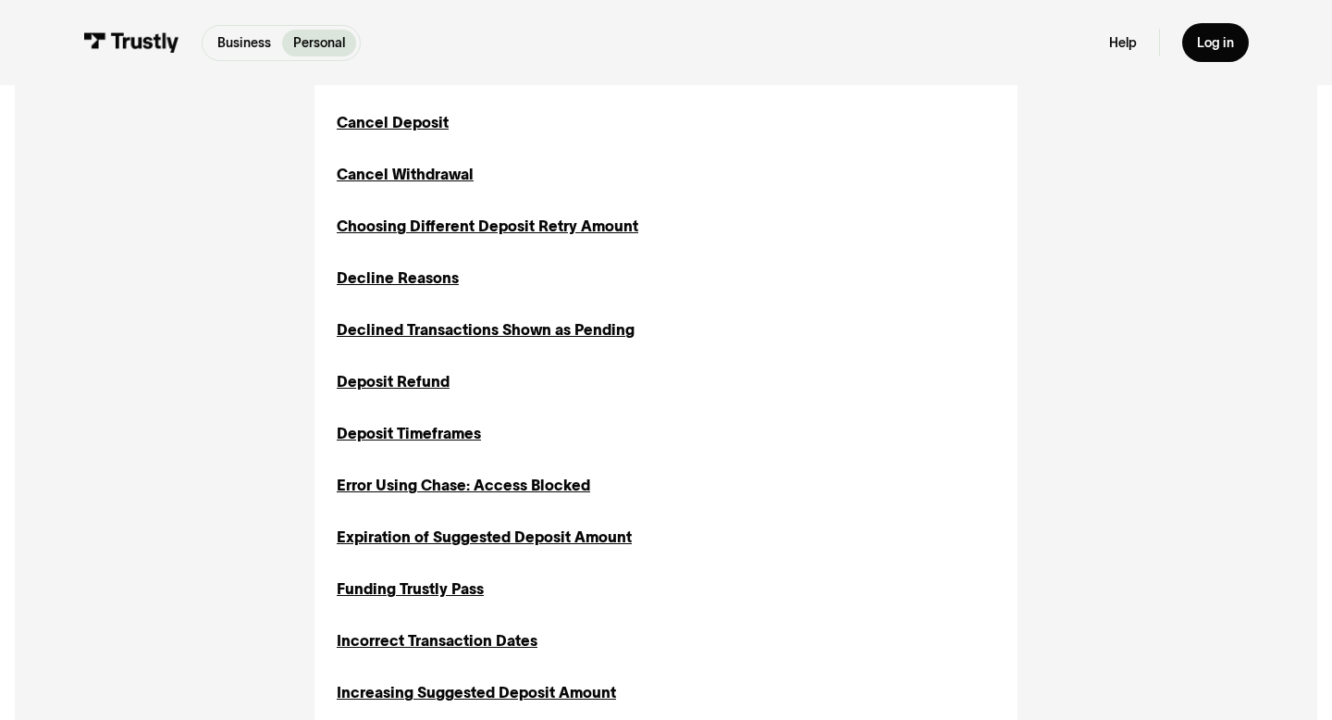
scroll to position [755, 0]
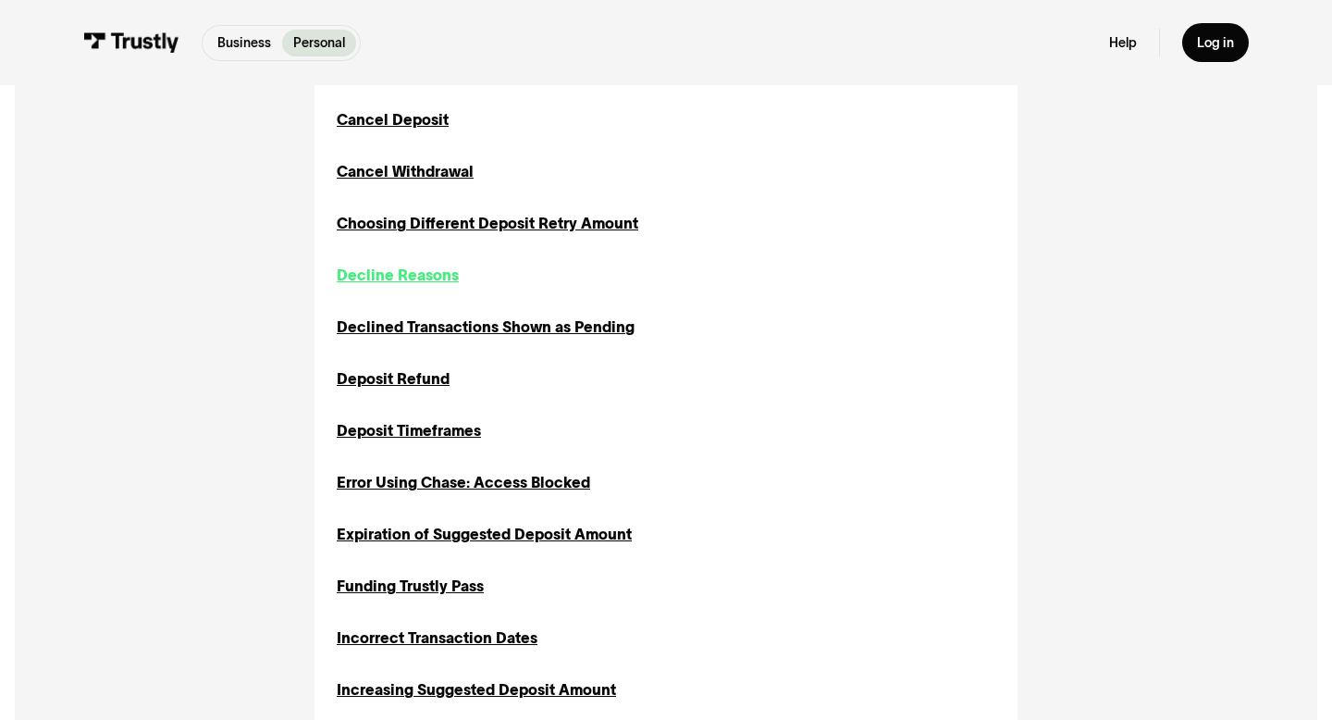
click at [376, 279] on div "Decline Reasons" at bounding box center [398, 275] width 122 height 22
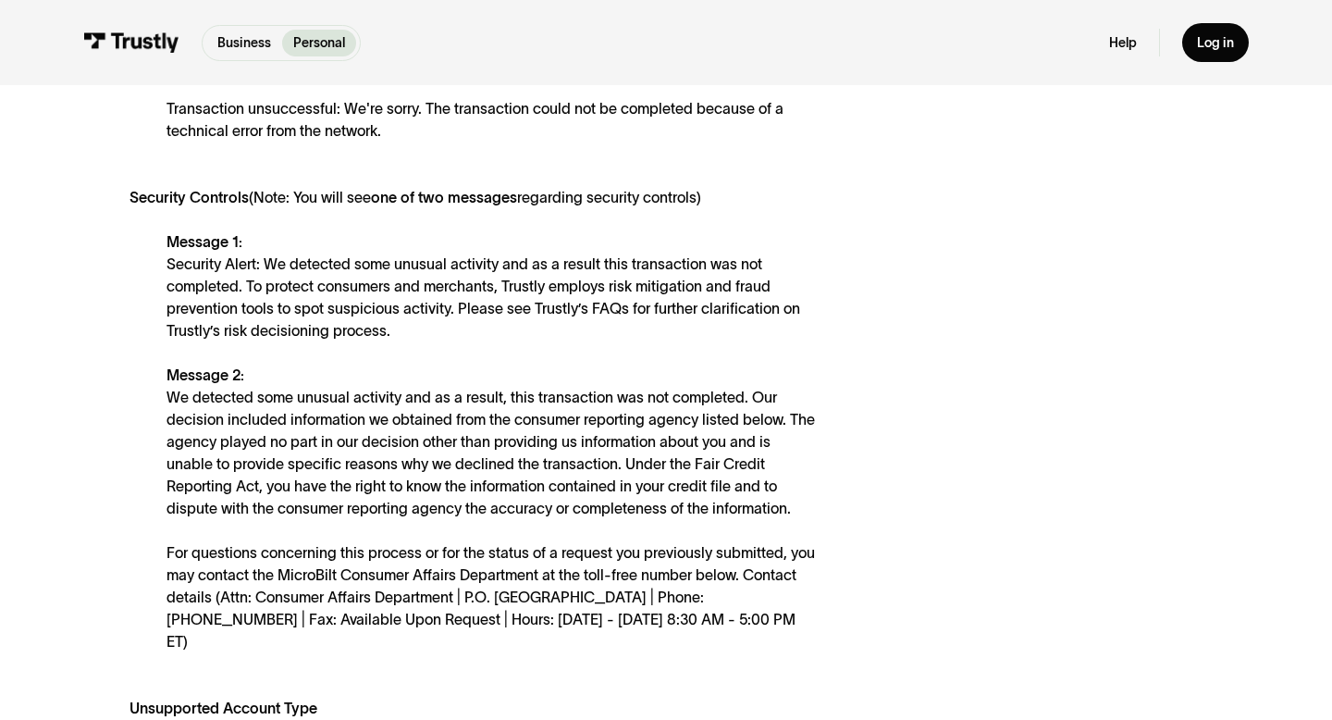
scroll to position [976, 0]
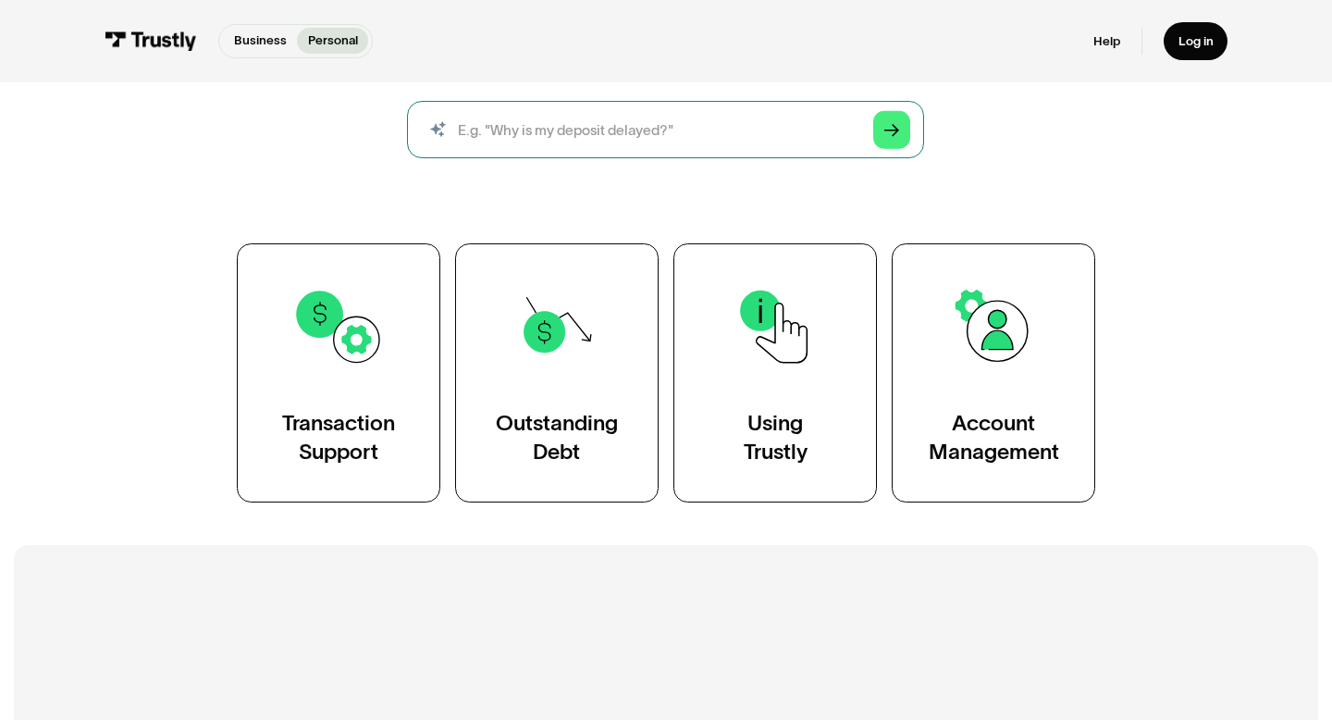
scroll to position [224, 0]
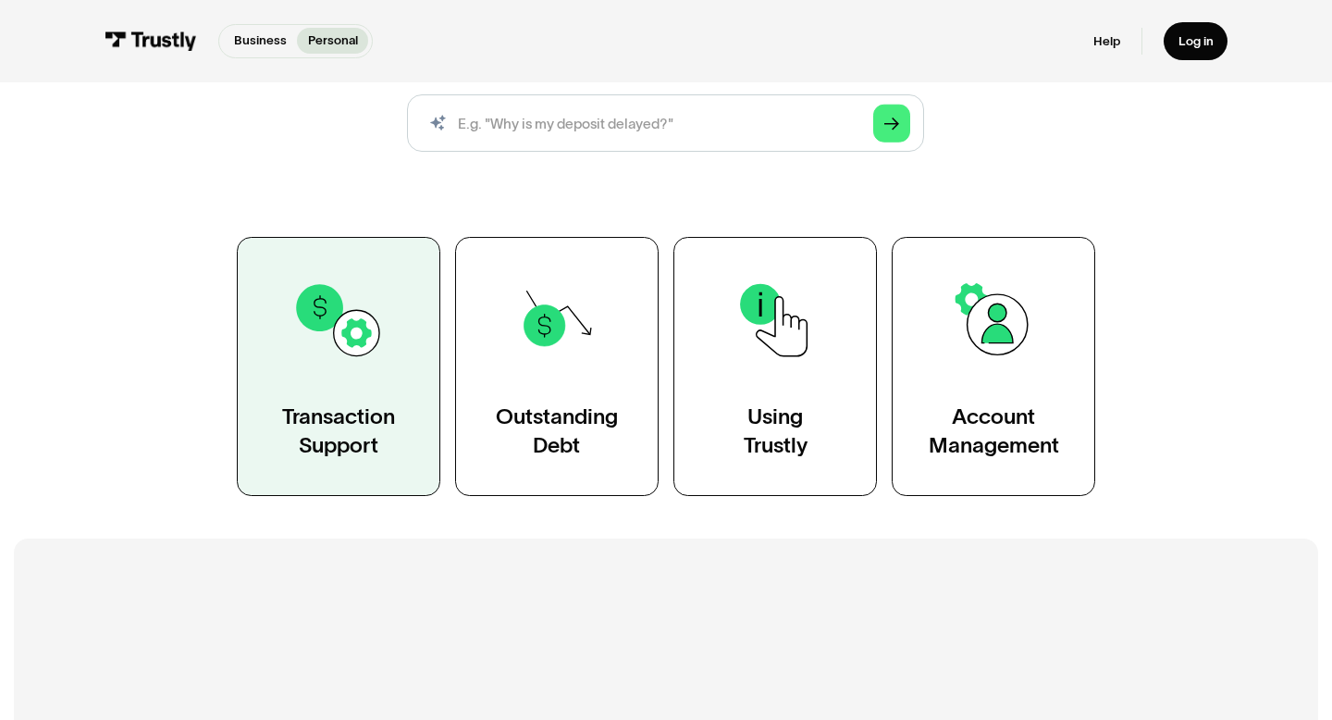
click at [349, 351] on img at bounding box center [338, 320] width 93 height 93
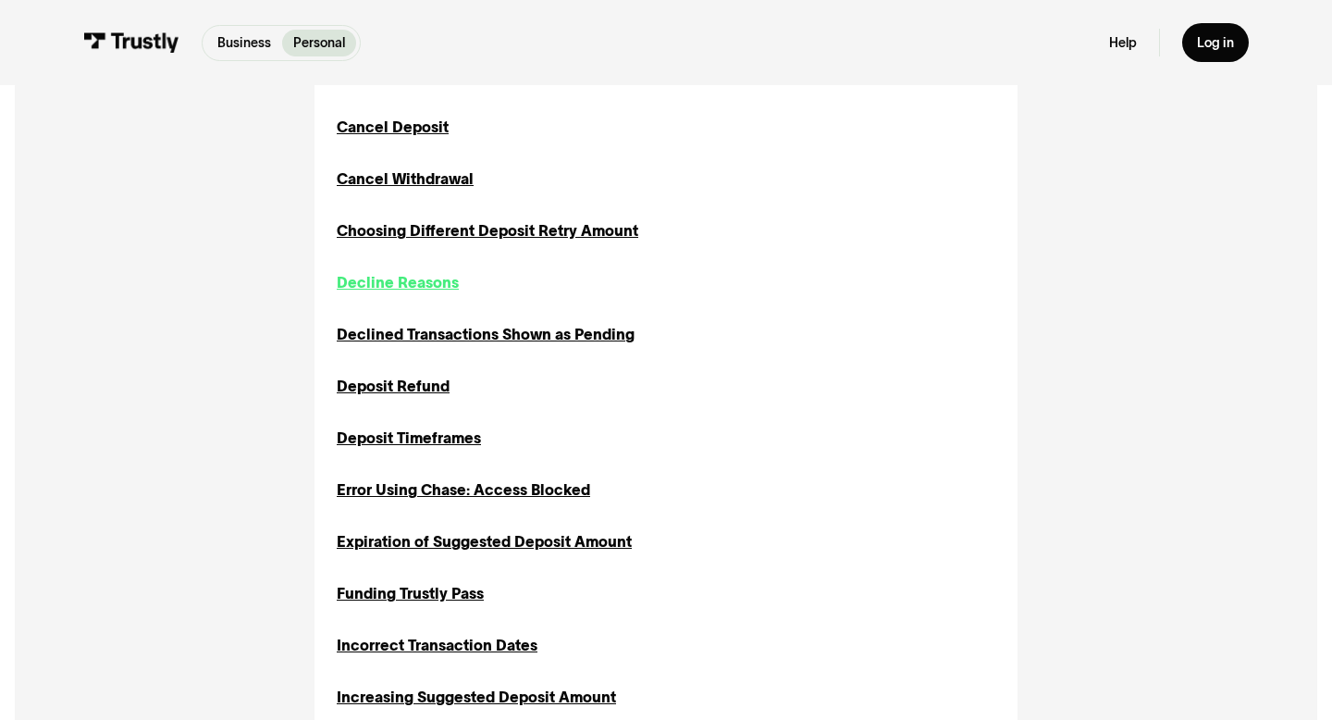
scroll to position [733, 0]
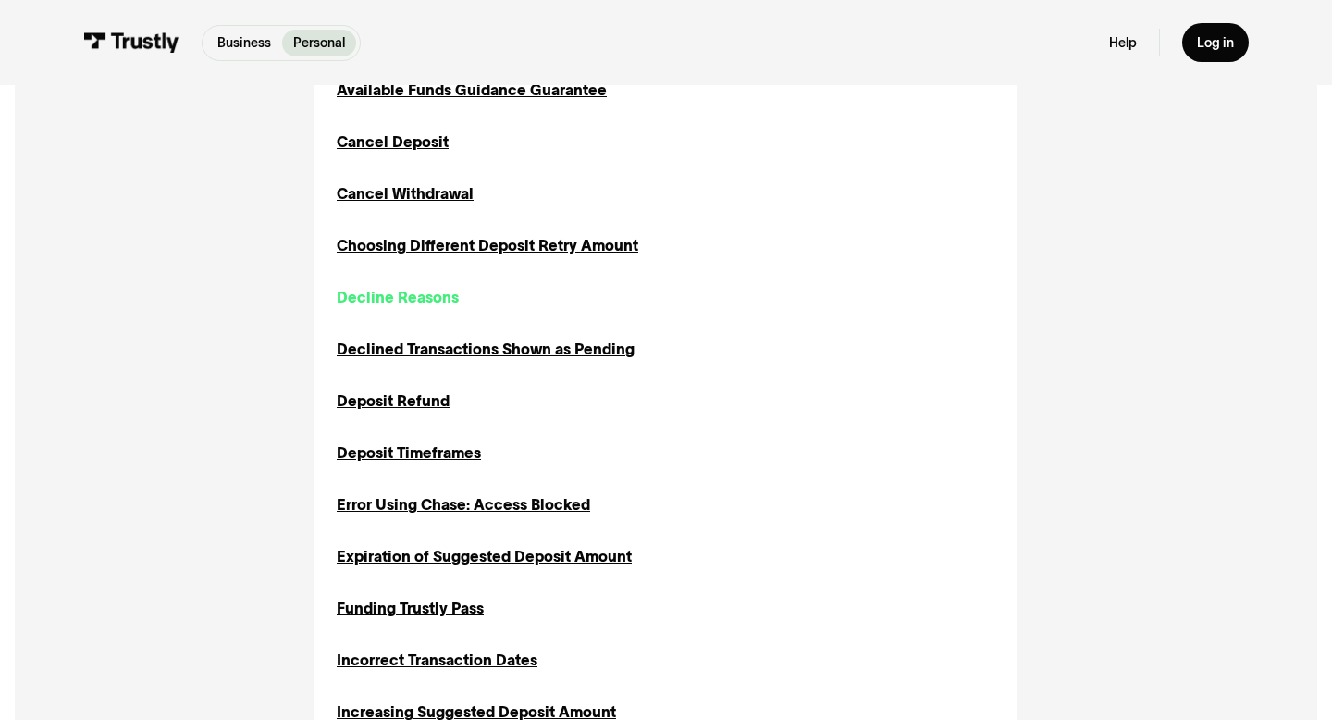
click at [393, 292] on div "Decline Reasons" at bounding box center [398, 297] width 122 height 22
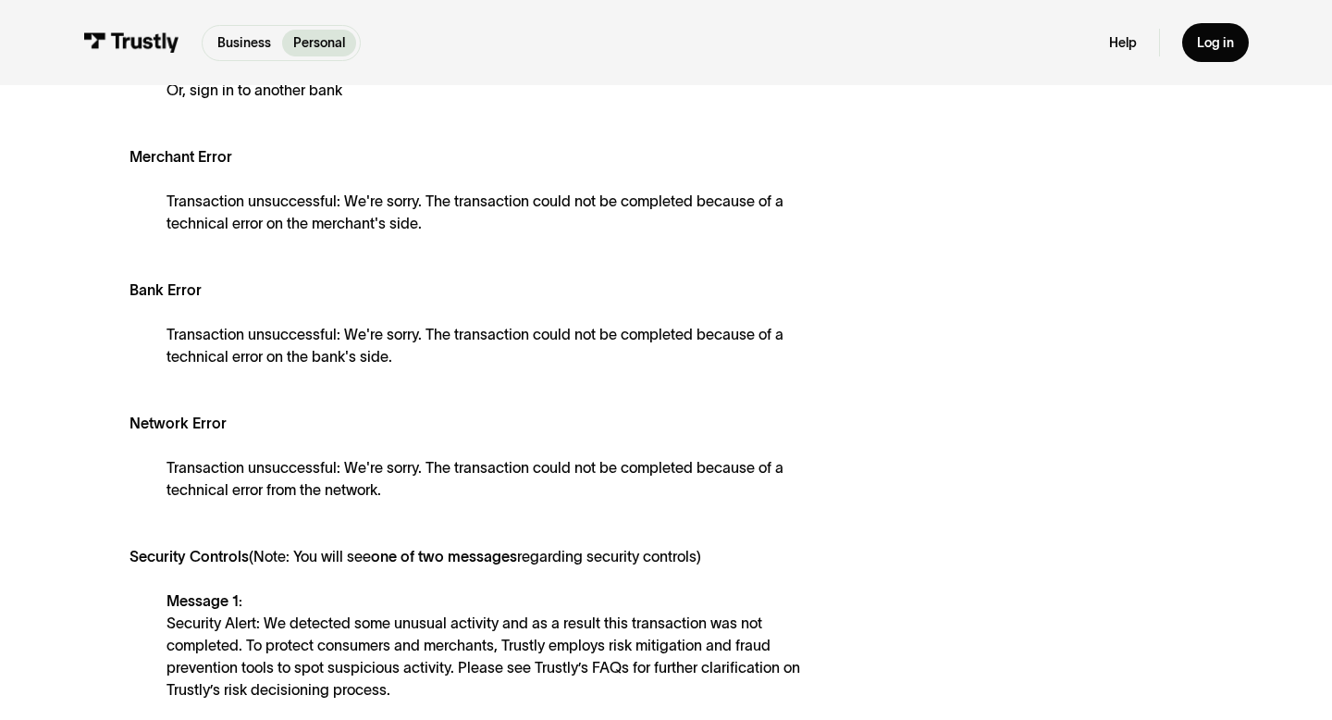
scroll to position [814, 0]
